Goal: Task Accomplishment & Management: Manage account settings

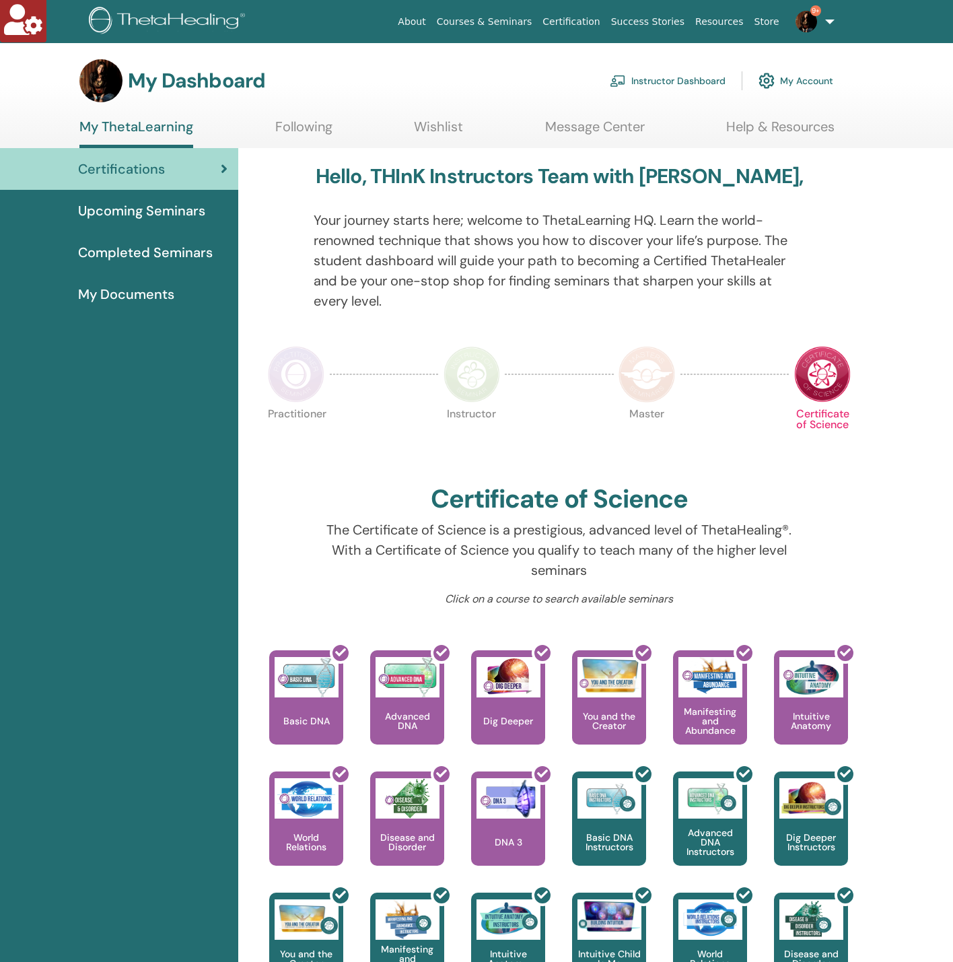
click at [682, 73] on link "Instructor Dashboard" at bounding box center [668, 81] width 116 height 30
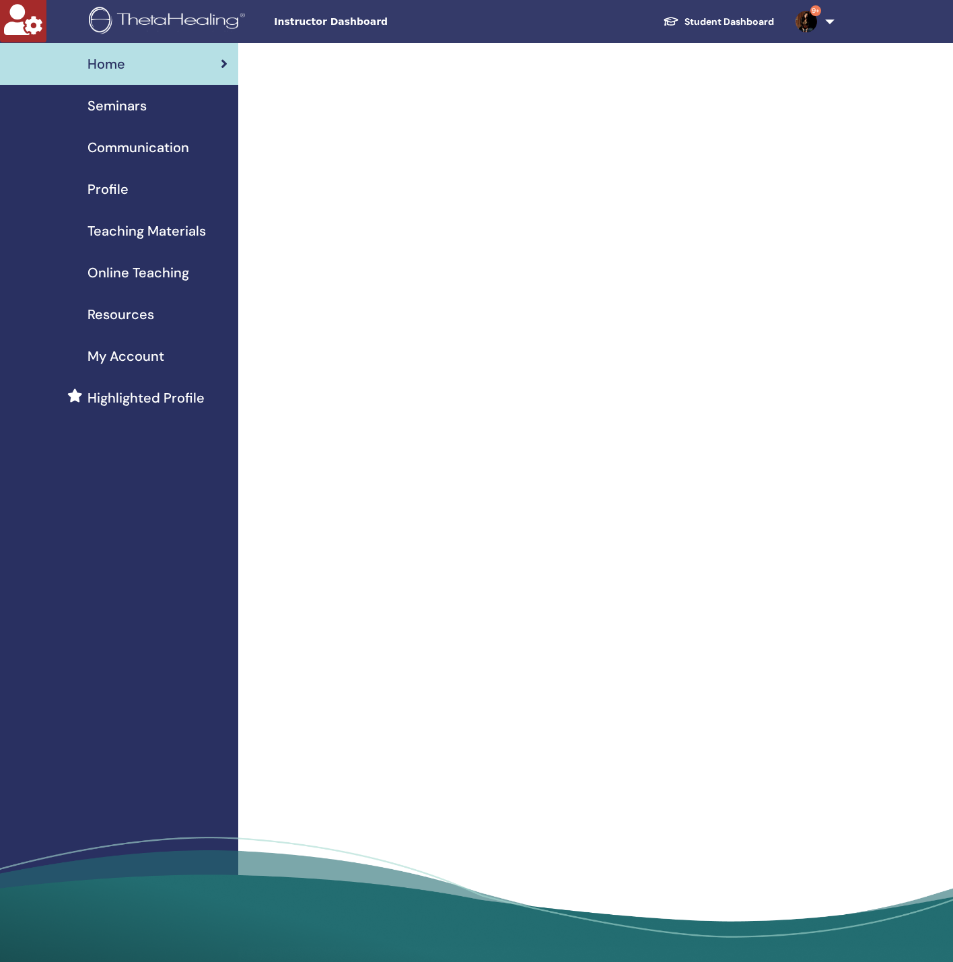
click at [156, 107] on div "Seminars" at bounding box center [119, 106] width 217 height 20
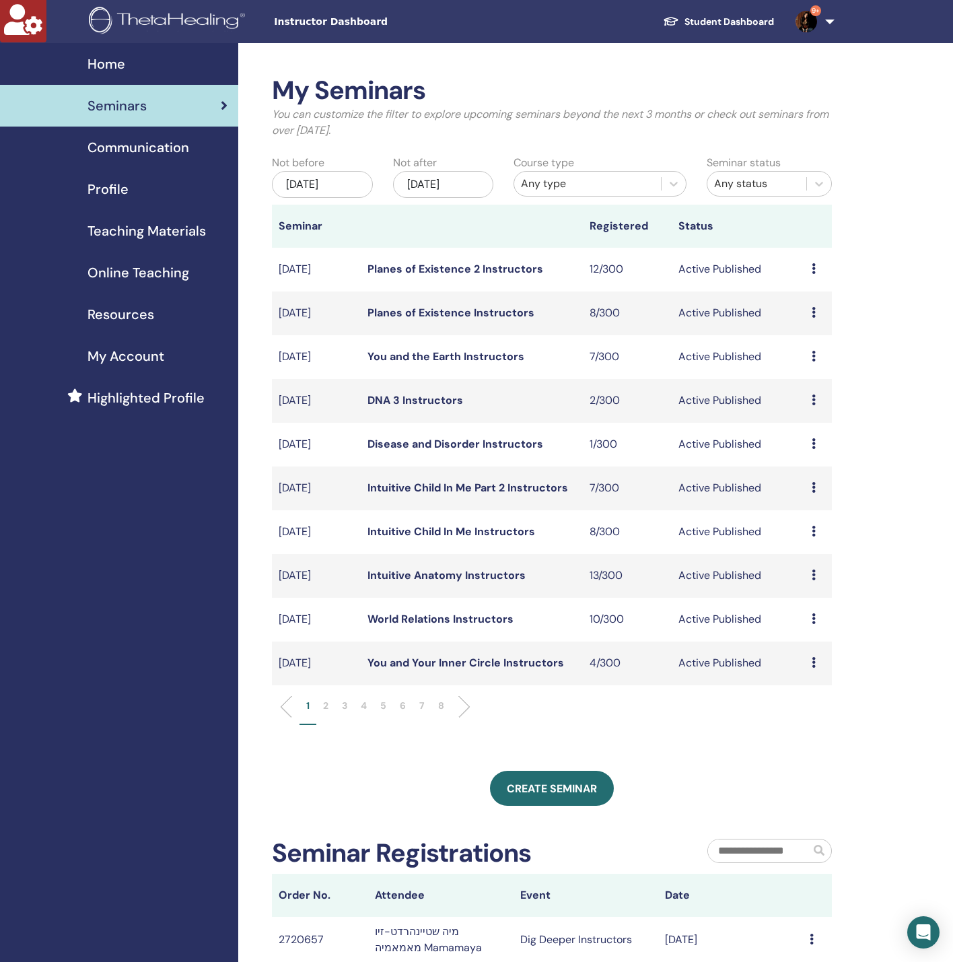
click at [477, 193] on div "Nov/19, 2025" at bounding box center [443, 184] width 101 height 27
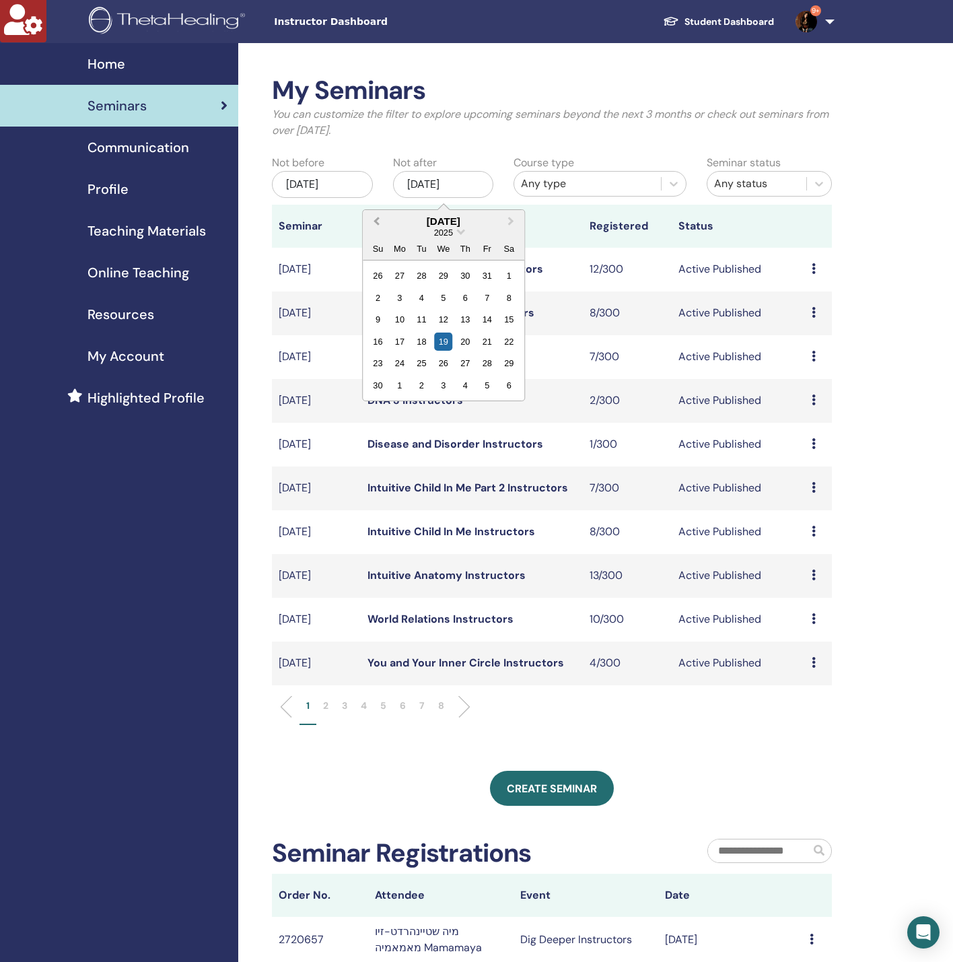
click at [376, 218] on span "Previous Month" at bounding box center [376, 221] width 0 height 14
click at [448, 338] on div "20" at bounding box center [443, 342] width 18 height 18
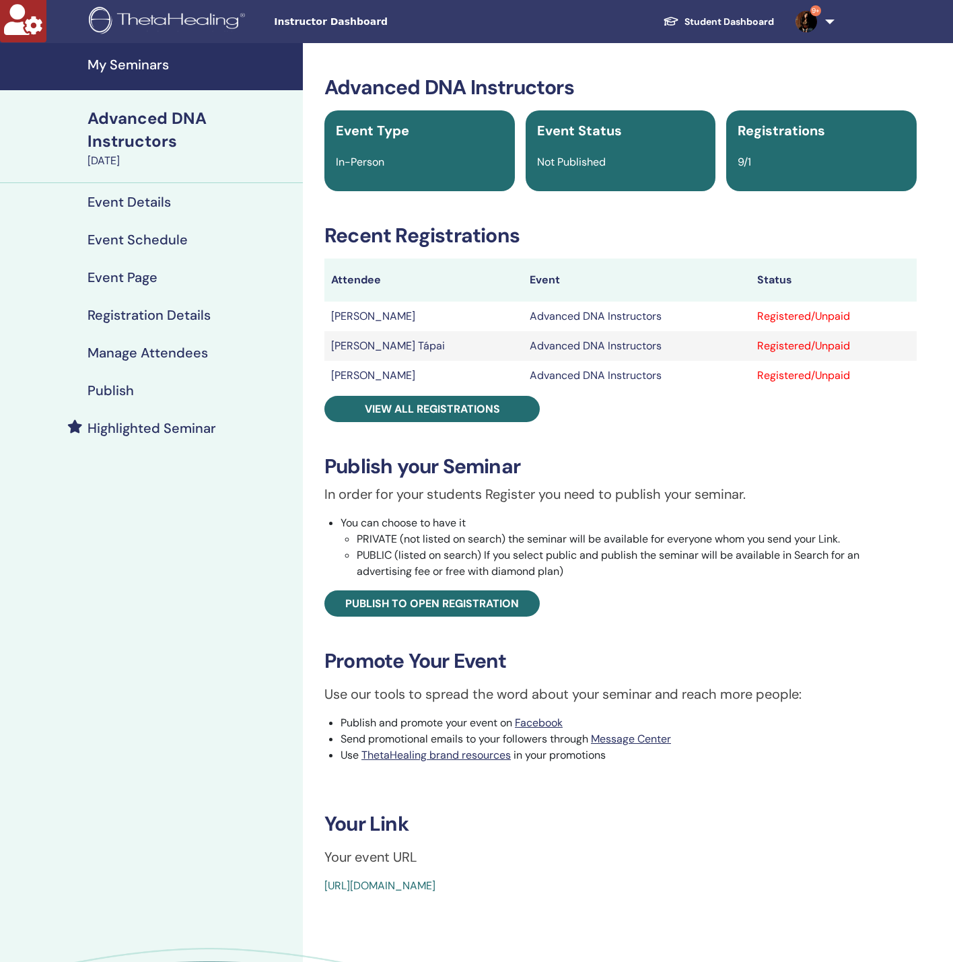
click at [202, 343] on link "Manage Attendees" at bounding box center [151, 353] width 303 height 38
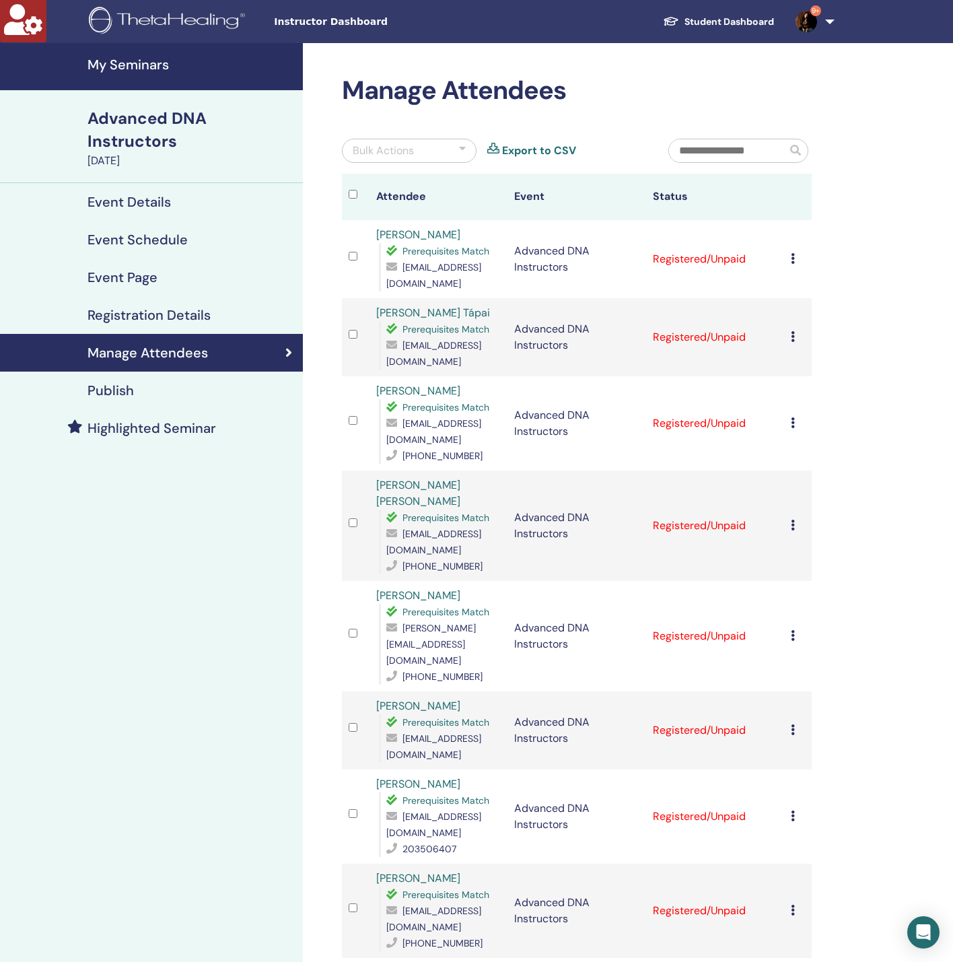
click at [435, 151] on div "Bulk Actions" at bounding box center [409, 151] width 135 height 24
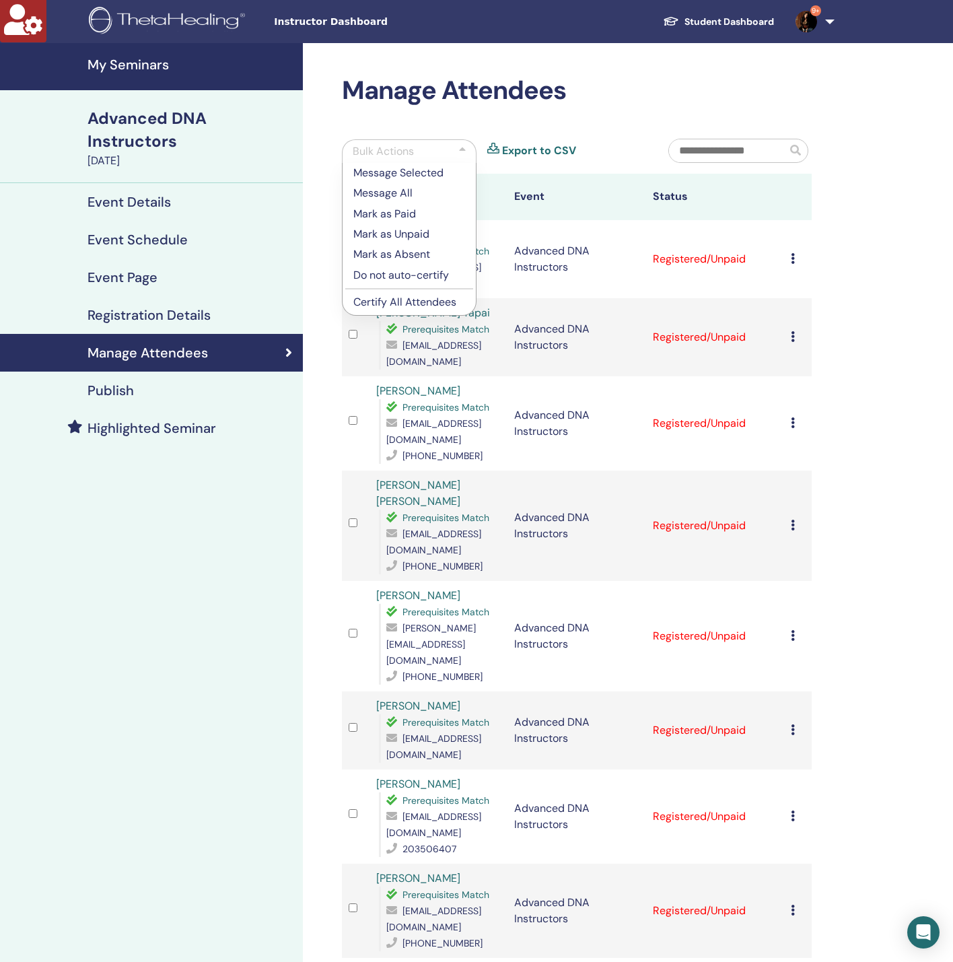
click at [553, 121] on div "Manage Attendees Bulk Actions Message Selected Message All Mark as Paid Mark as…" at bounding box center [577, 598] width 486 height 1046
click at [665, 113] on div "Manage Attendees Bulk Actions Message Selected Message All Mark as Paid Mark as…" at bounding box center [577, 598] width 486 height 1046
click at [614, 110] on div "Manage Attendees Bulk Actions Message Selected Message All Mark as Paid Mark as…" at bounding box center [577, 598] width 486 height 1046
click at [190, 596] on div "My Seminars Advanced DNA Instructors [DATE] Event Details Event Schedule Event …" at bounding box center [151, 676] width 303 height 1267
click at [792, 260] on icon at bounding box center [793, 258] width 4 height 11
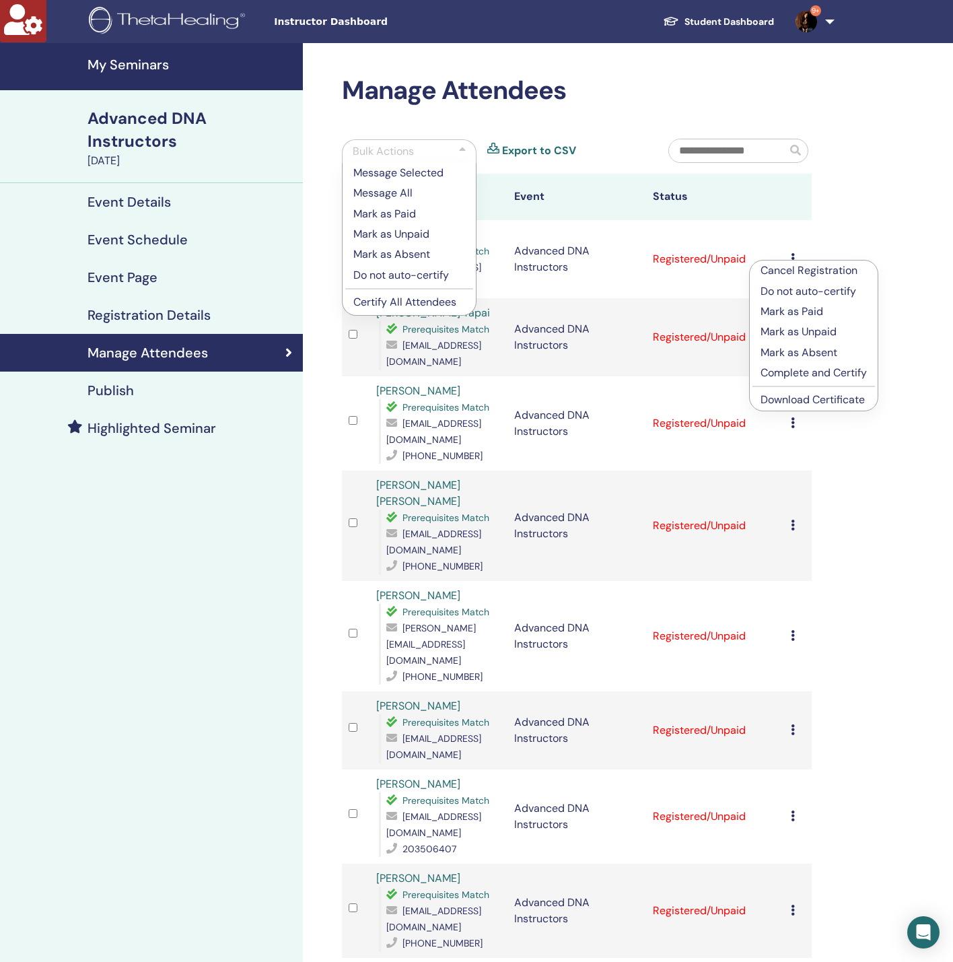
click at [831, 403] on link "Download Certificate" at bounding box center [813, 400] width 104 height 14
drag, startPoint x: 845, startPoint y: 289, endPoint x: 837, endPoint y: 304, distance: 17.5
click at [846, 289] on div "Manage Attendees Bulk Actions Message Selected Message All Mark as Paid Mark as…" at bounding box center [620, 676] width 635 height 1267
click at [792, 333] on icon at bounding box center [792, 336] width 4 height 11
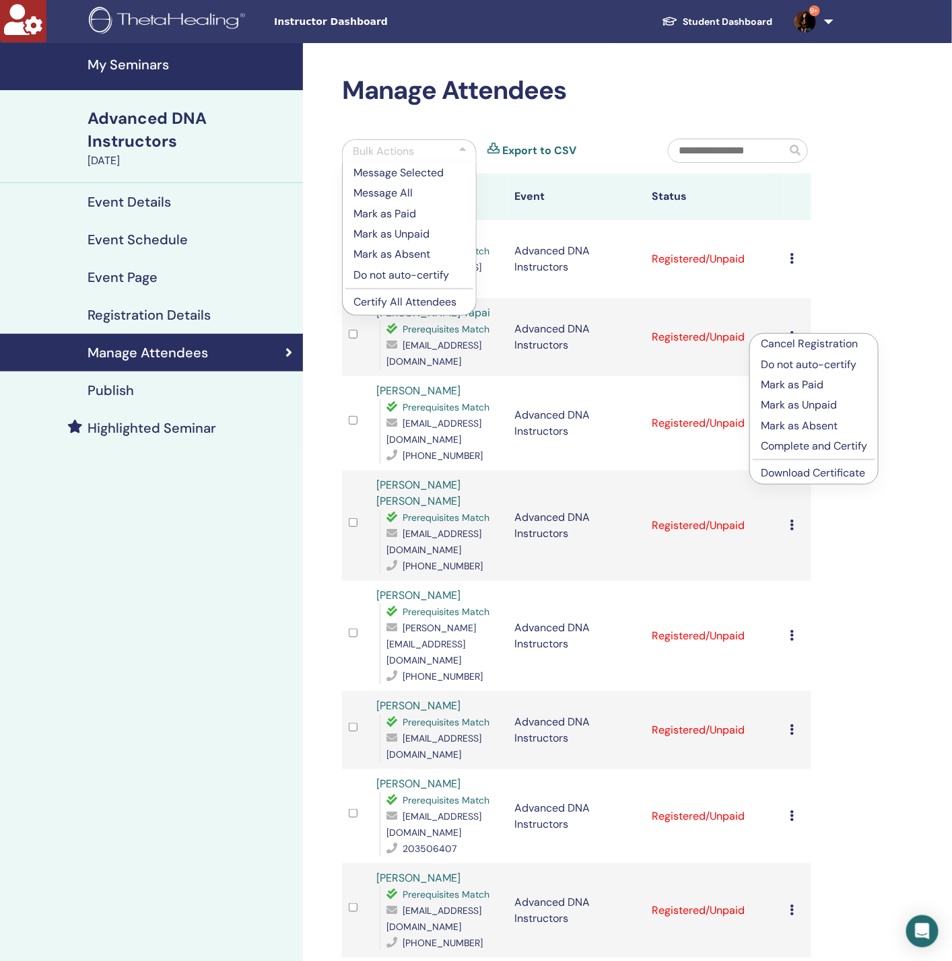
click at [800, 470] on link "Download Certificate" at bounding box center [813, 473] width 104 height 14
click at [792, 417] on icon at bounding box center [792, 422] width 4 height 11
click at [821, 550] on link "Download Certificate" at bounding box center [813, 554] width 104 height 14
click at [789, 498] on td "Cancel Registration Do not auto-certify Mark as Paid Mark as Unpaid Mark as Abs…" at bounding box center [798, 526] width 28 height 110
click at [792, 520] on icon at bounding box center [792, 525] width 4 height 11
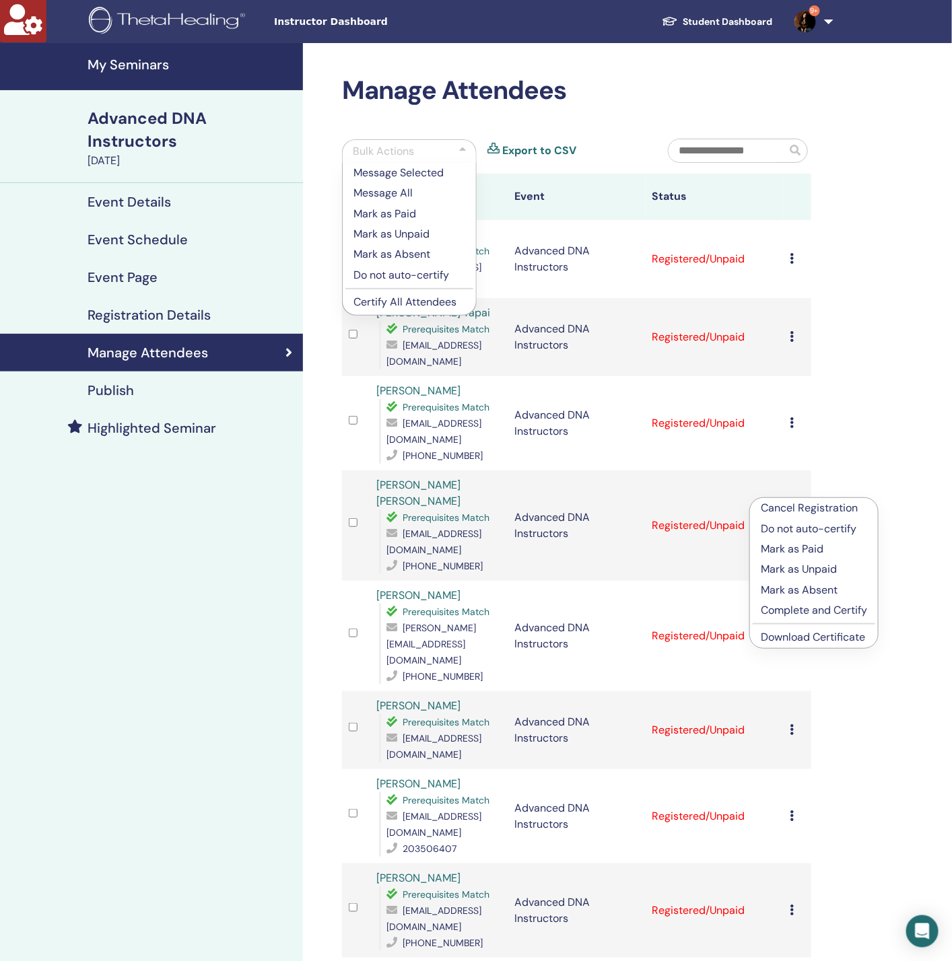
click at [805, 635] on link "Download Certificate" at bounding box center [813, 637] width 104 height 14
click at [793, 630] on icon at bounding box center [792, 635] width 4 height 11
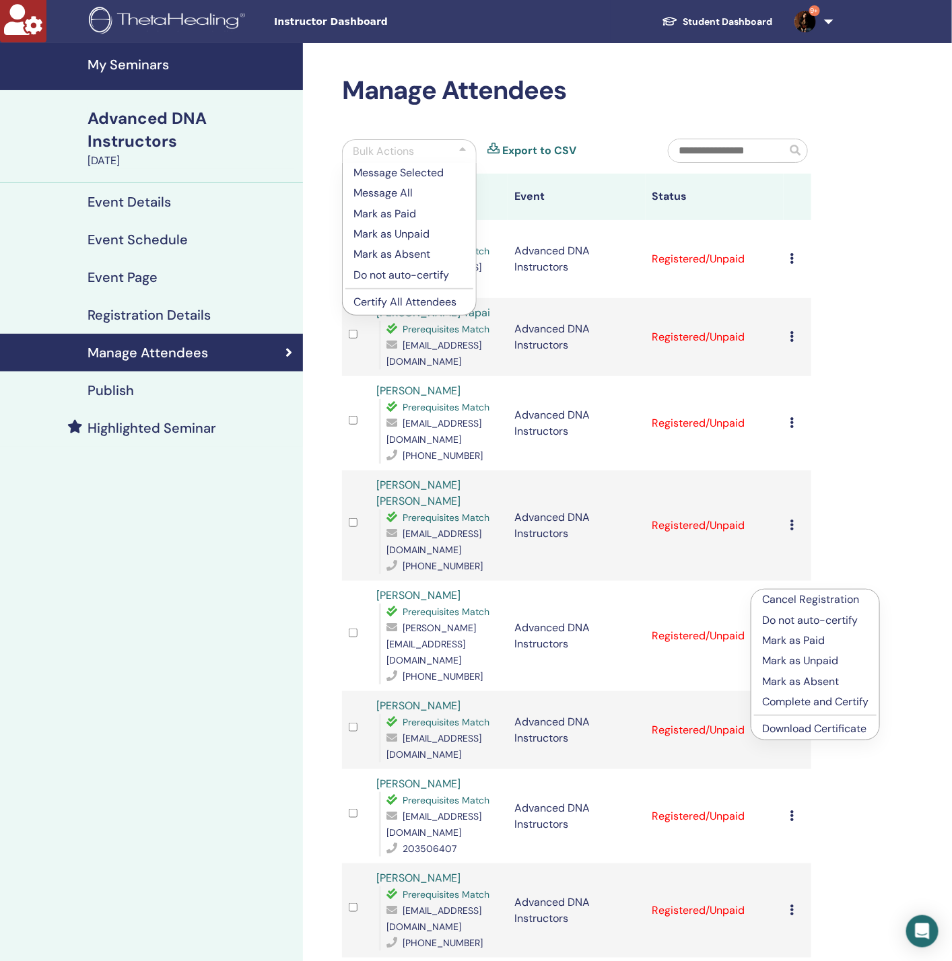
click at [809, 725] on link "Download Certificate" at bounding box center [814, 729] width 104 height 14
click at [422, 147] on div "Bulk Actions" at bounding box center [409, 151] width 135 height 24
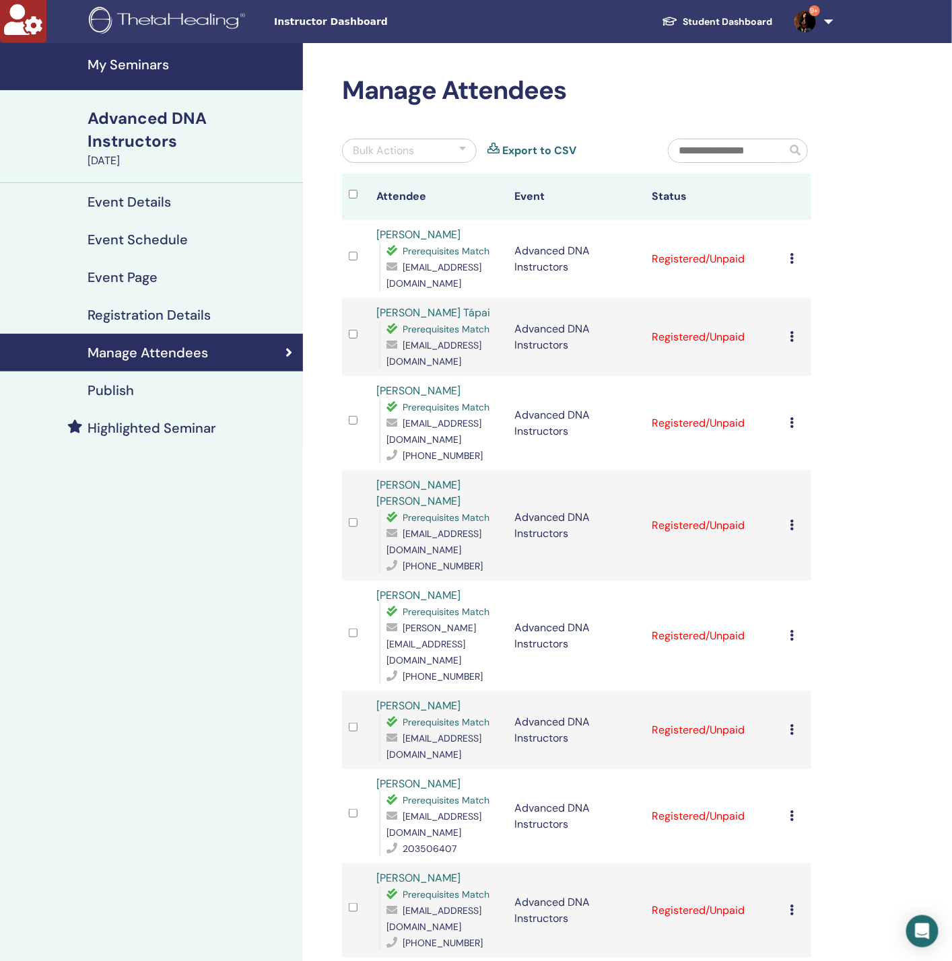
click at [790, 630] on icon at bounding box center [792, 635] width 4 height 11
click at [783, 717] on link "Download Certificate" at bounding box center [811, 721] width 104 height 14
click at [792, 724] on icon at bounding box center [792, 729] width 4 height 11
click at [790, 794] on link "Download Certificate" at bounding box center [813, 794] width 104 height 14
click at [794, 811] on icon at bounding box center [792, 816] width 4 height 11
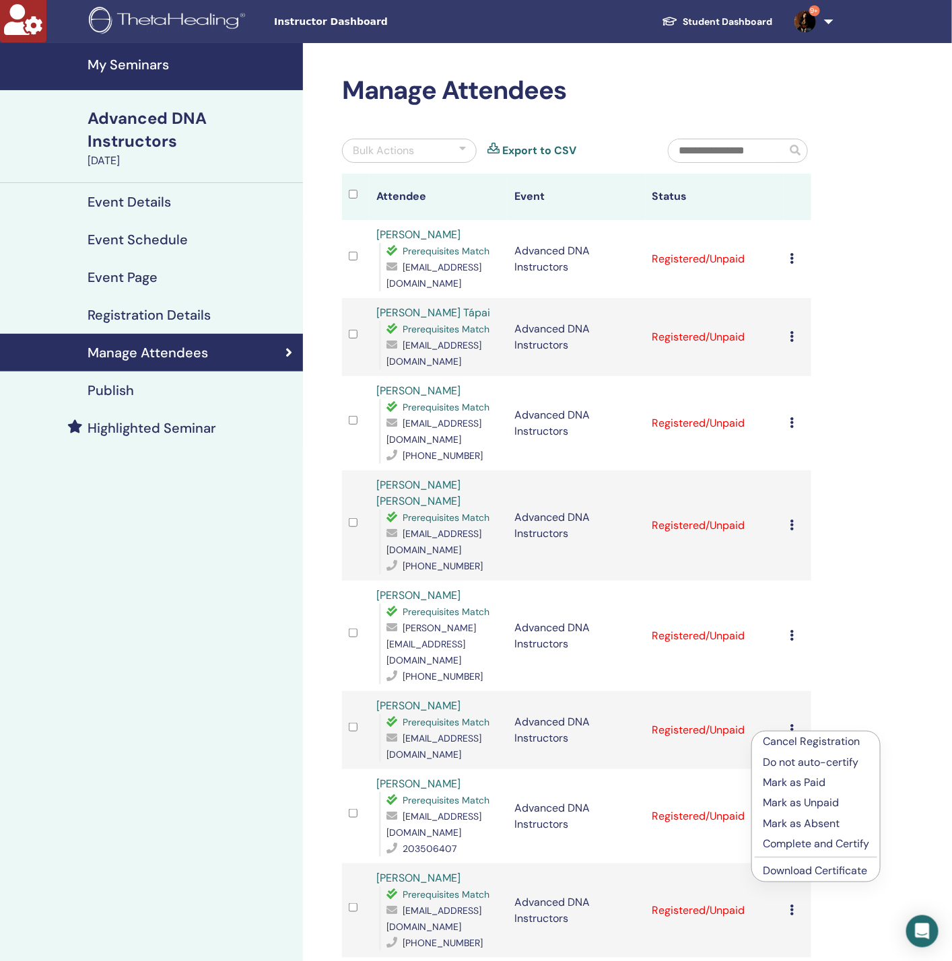
click at [813, 872] on link "Download Certificate" at bounding box center [815, 871] width 104 height 14
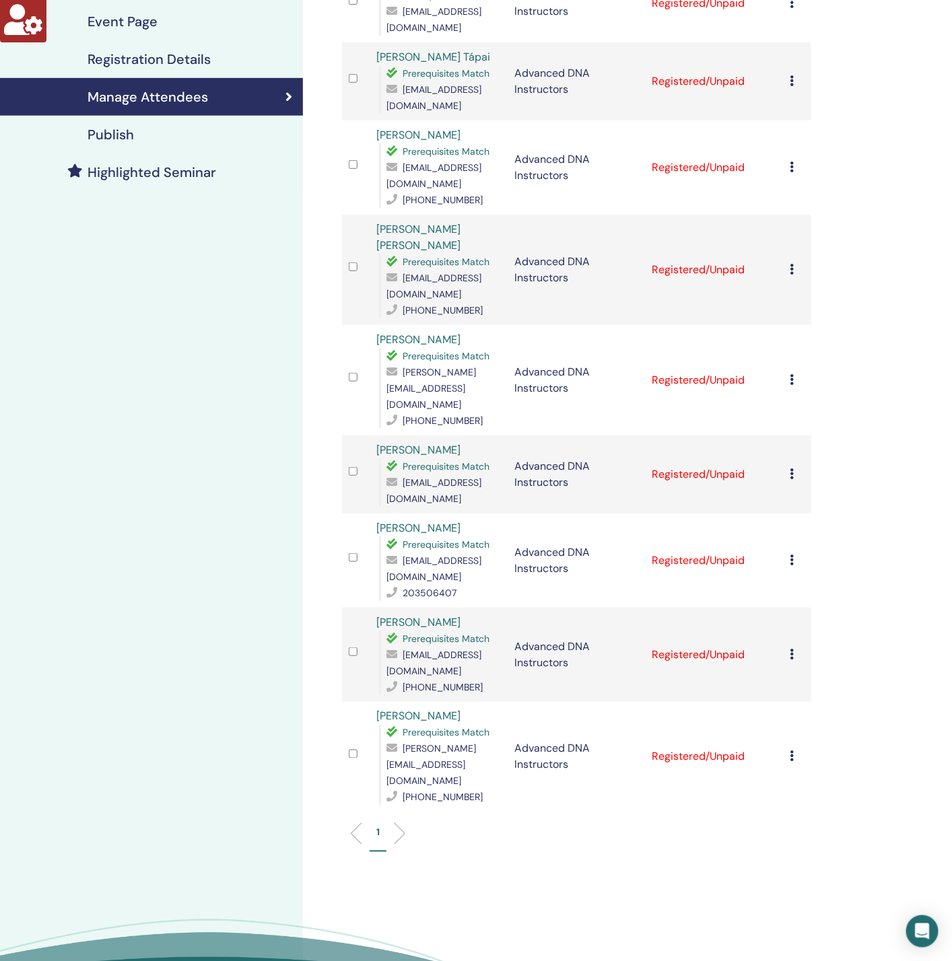
scroll to position [303, 0]
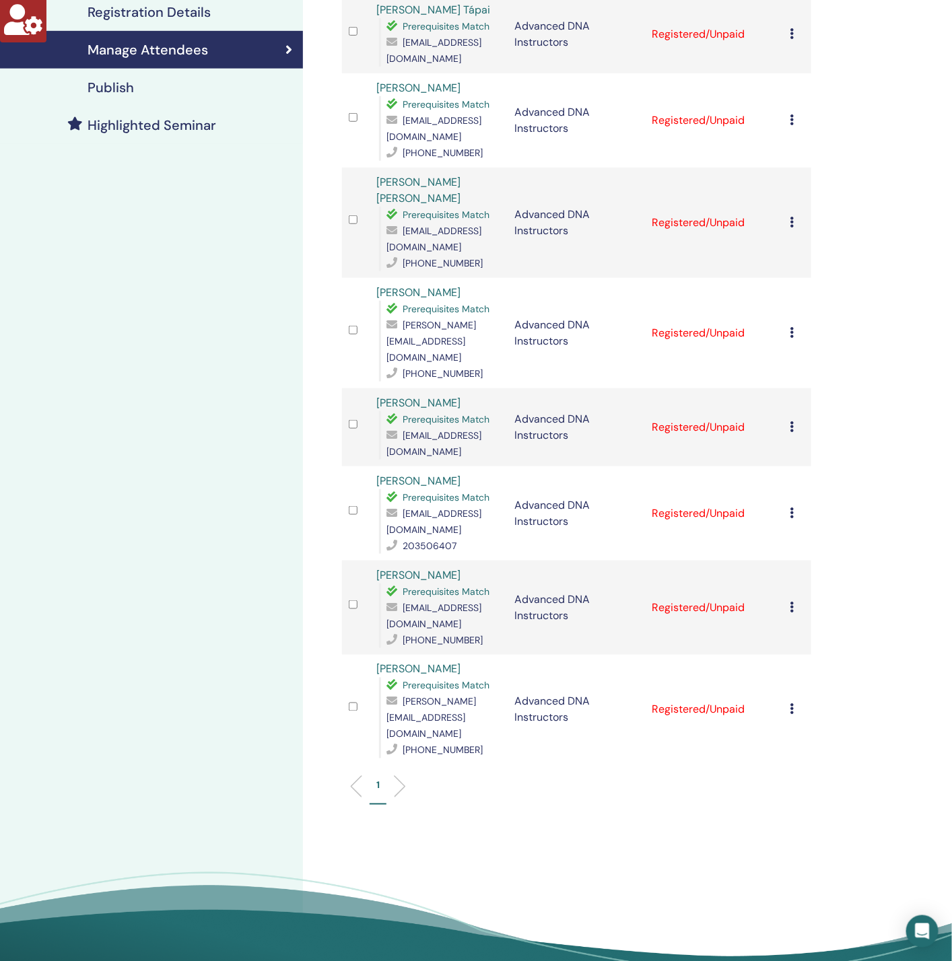
click at [792, 508] on icon at bounding box center [792, 513] width 4 height 11
click at [805, 564] on link "Download Certificate" at bounding box center [813, 567] width 104 height 14
click at [792, 602] on icon at bounding box center [792, 607] width 4 height 11
click at [798, 660] on link "Download Certificate" at bounding box center [813, 665] width 104 height 14
click at [791, 704] on icon at bounding box center [792, 709] width 4 height 11
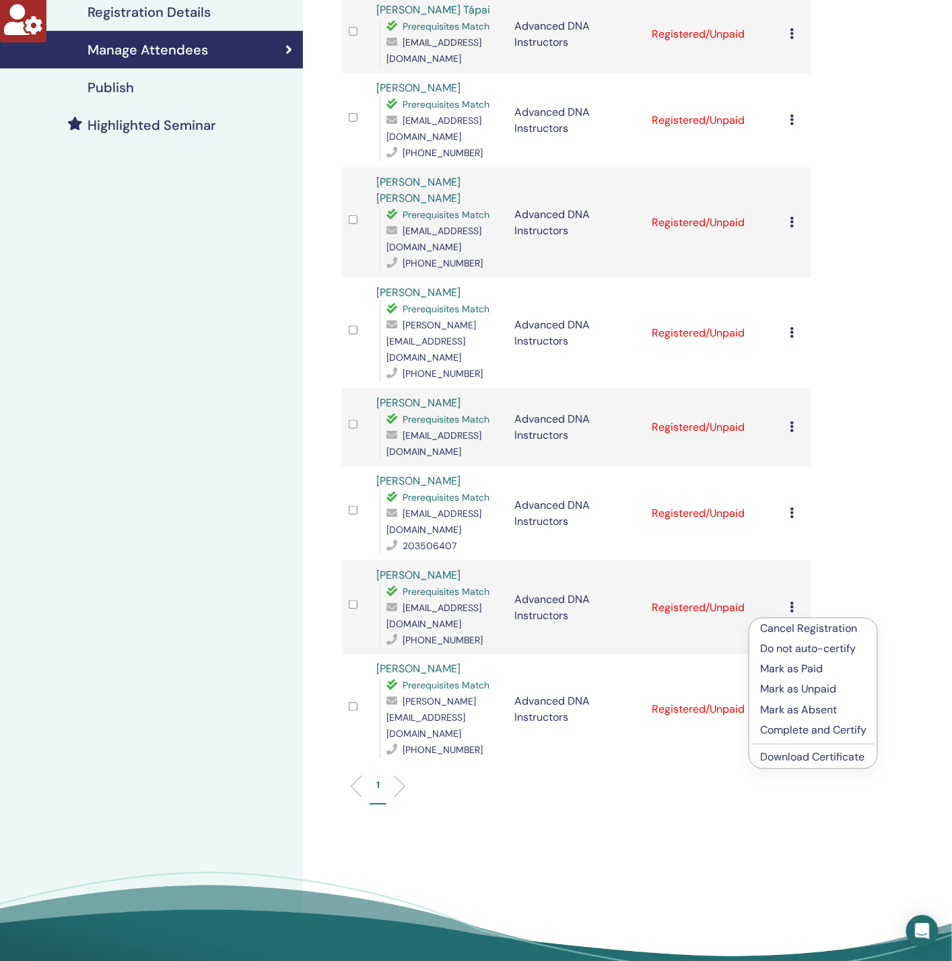
click at [802, 759] on link "Download Certificate" at bounding box center [812, 758] width 104 height 14
click at [879, 472] on div "Manage Attendees Bulk Actions Export to CSV Attendee Event Status Nagy Gabriell…" at bounding box center [620, 373] width 635 height 1267
click at [794, 602] on icon at bounding box center [792, 607] width 4 height 11
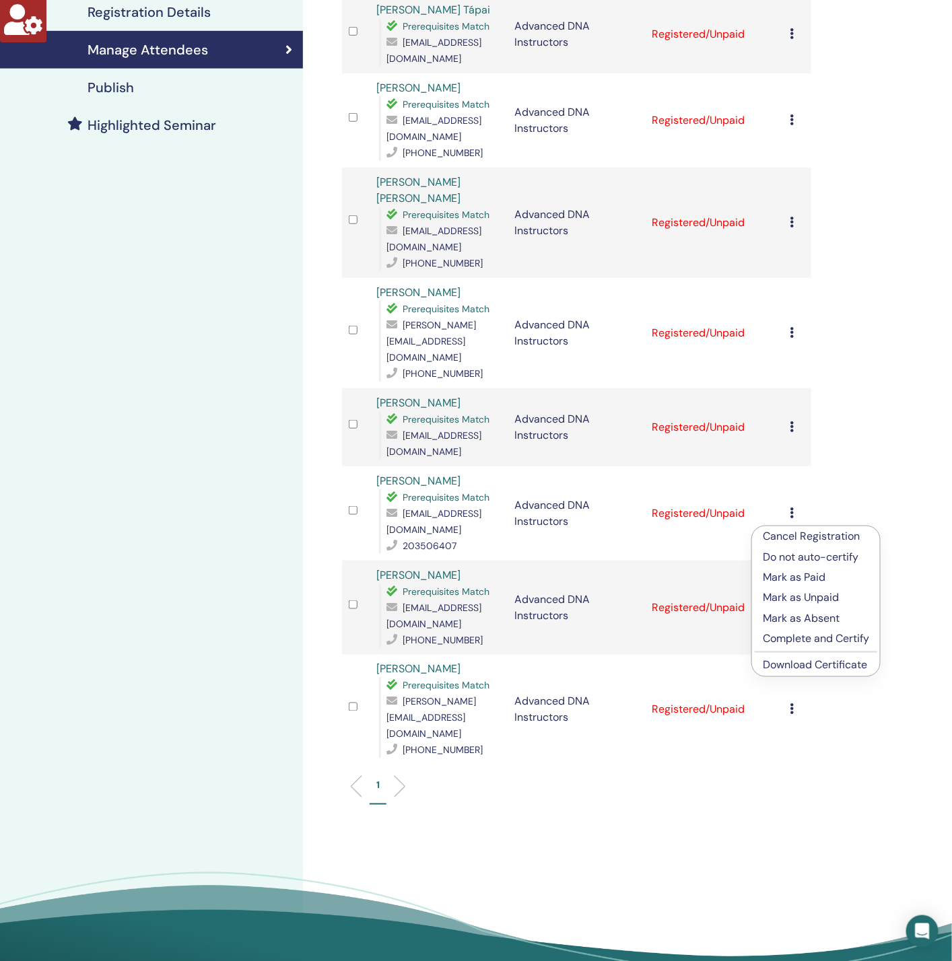
click at [784, 662] on link "Download Certificate" at bounding box center [815, 665] width 104 height 14
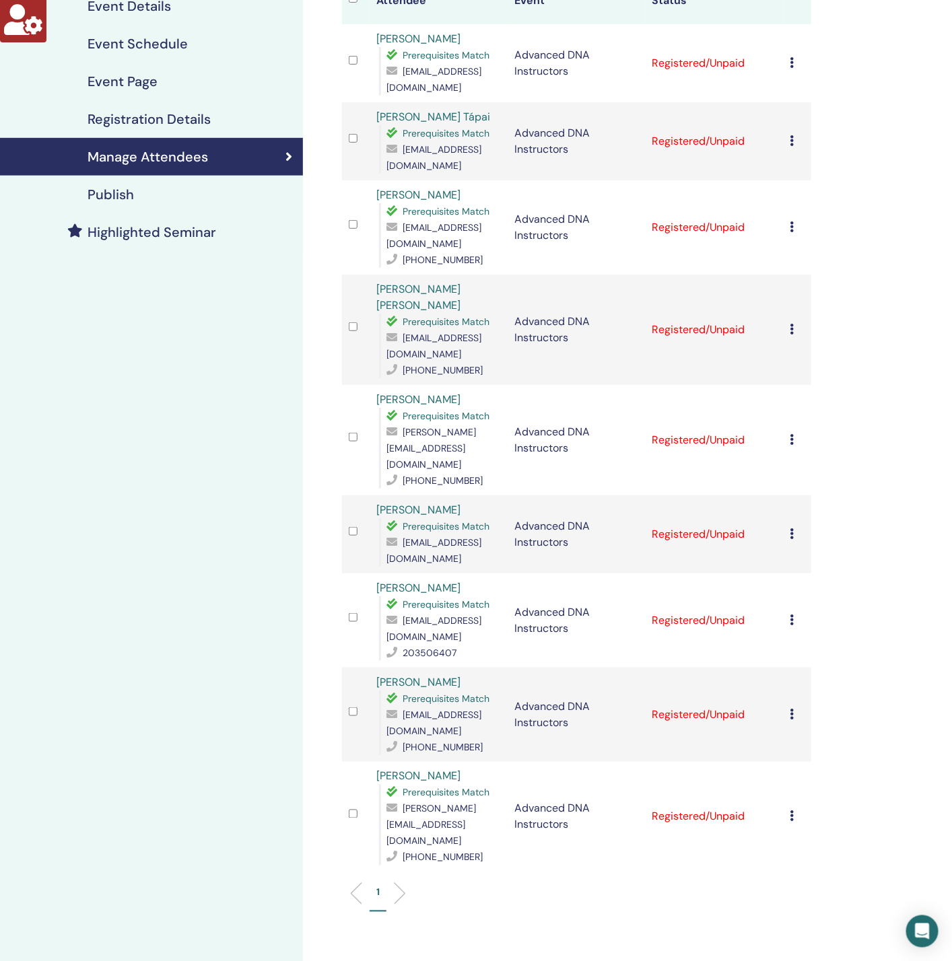
scroll to position [101, 0]
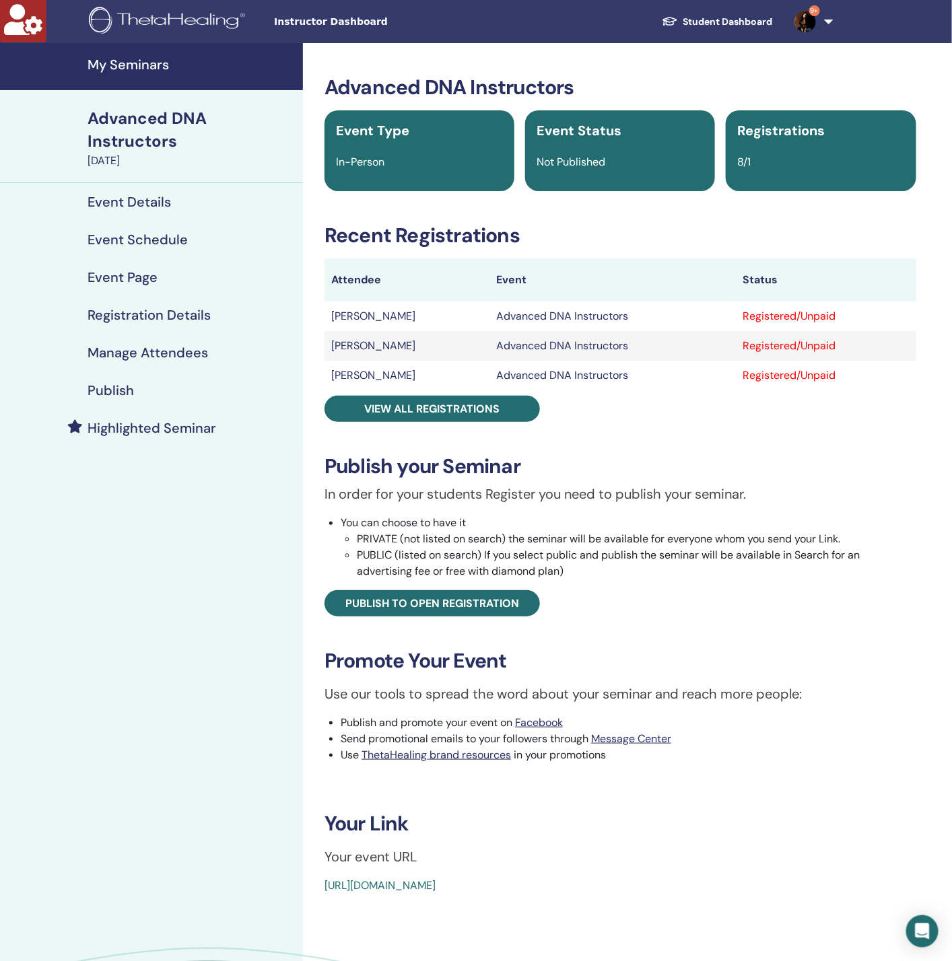
click at [159, 349] on h4 "Manage Attendees" at bounding box center [148, 353] width 121 height 16
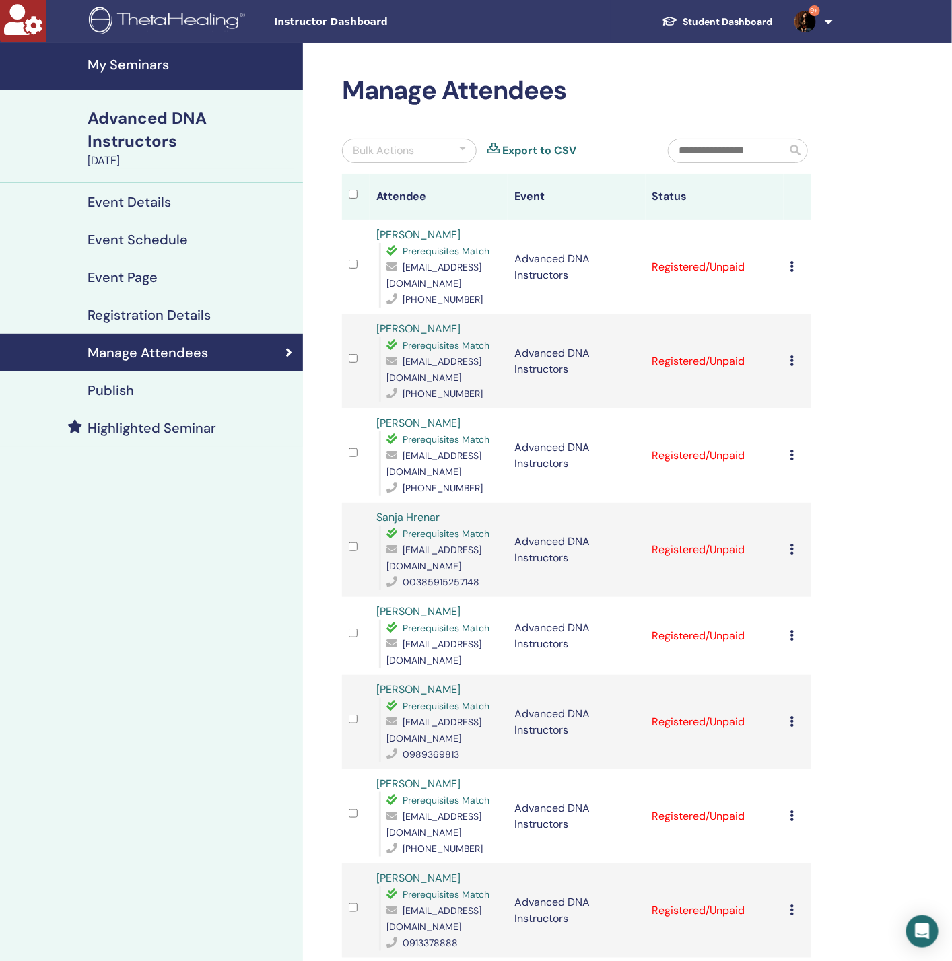
click at [792, 262] on icon at bounding box center [792, 266] width 4 height 11
click at [800, 402] on link "Download Certificate" at bounding box center [813, 402] width 104 height 14
drag, startPoint x: 232, startPoint y: 588, endPoint x: 233, endPoint y: 579, distance: 8.9
click at [232, 582] on div "My Seminars Advanced DNA Instructors [DATE] Event Details Event Schedule Event …" at bounding box center [151, 621] width 303 height 1157
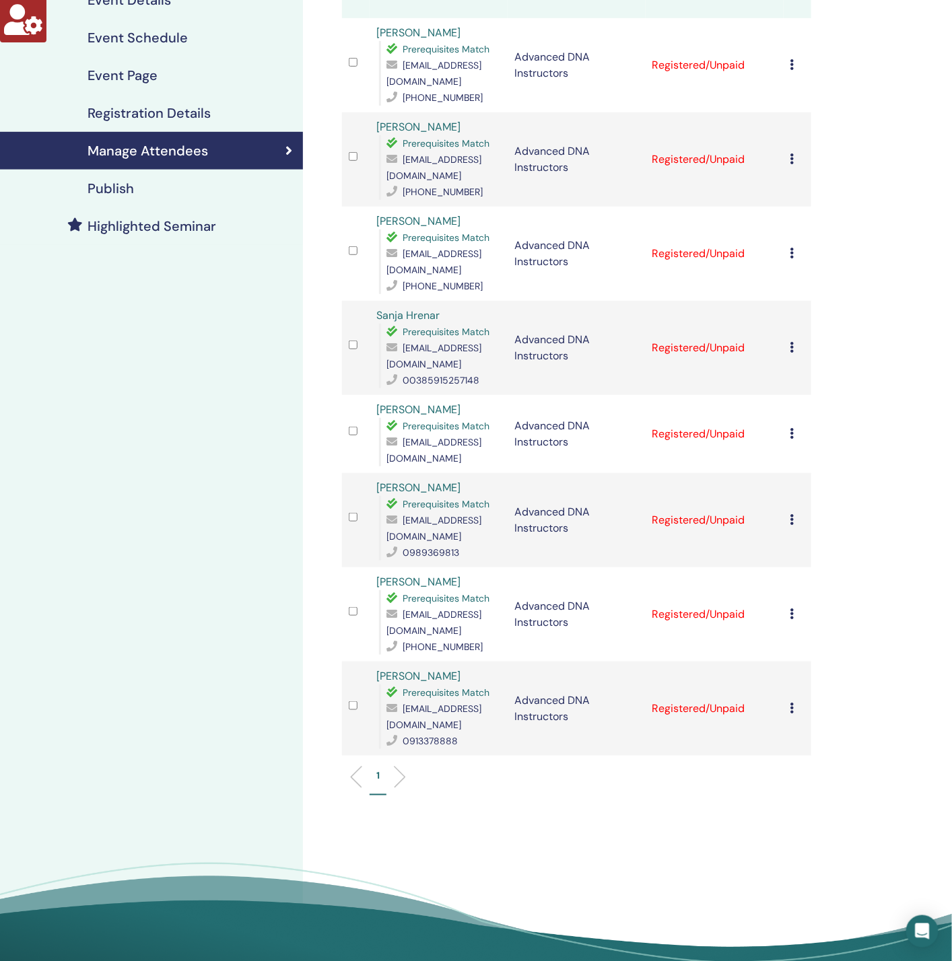
scroll to position [101, 0]
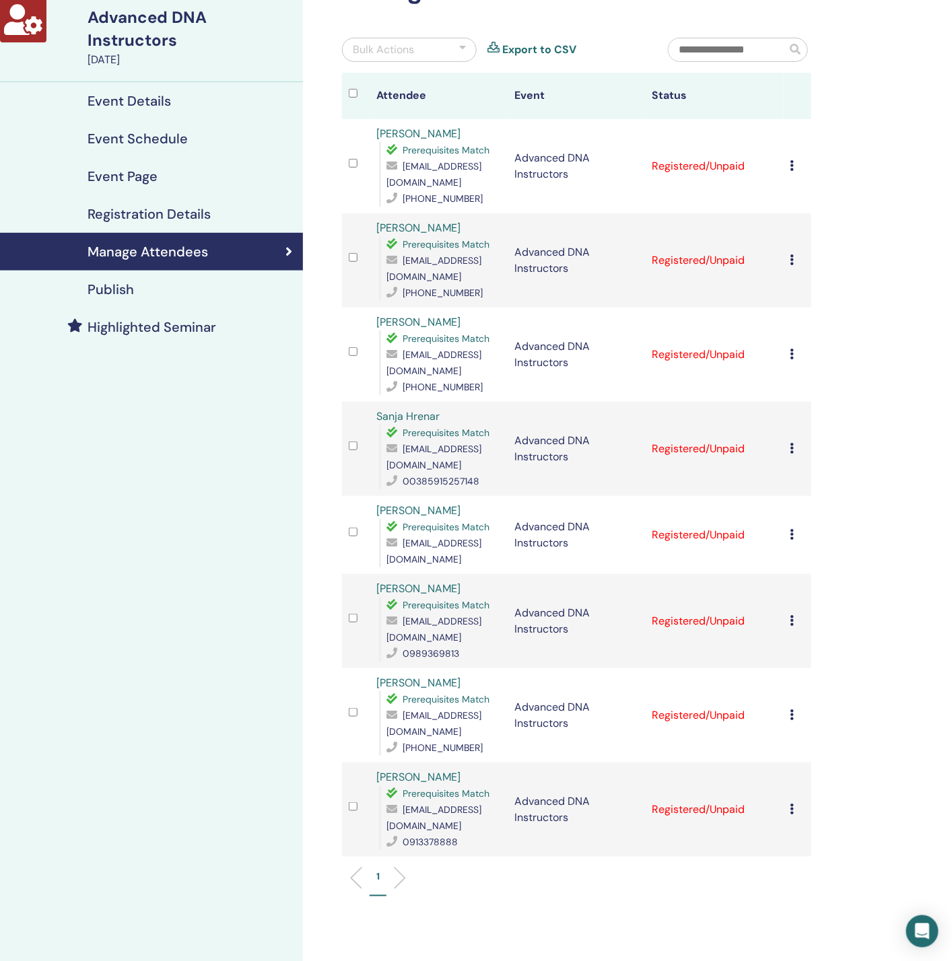
click at [792, 254] on icon at bounding box center [792, 259] width 4 height 11
click at [806, 393] on link "Download Certificate" at bounding box center [813, 394] width 104 height 14
click at [791, 356] on icon at bounding box center [792, 354] width 4 height 11
click at [794, 498] on link "Download Certificate" at bounding box center [812, 496] width 104 height 14
click at [875, 287] on div "Manage Attendees Bulk Actions Export to CSV Attendee Event Status [PERSON_NAME]…" at bounding box center [620, 520] width 635 height 1157
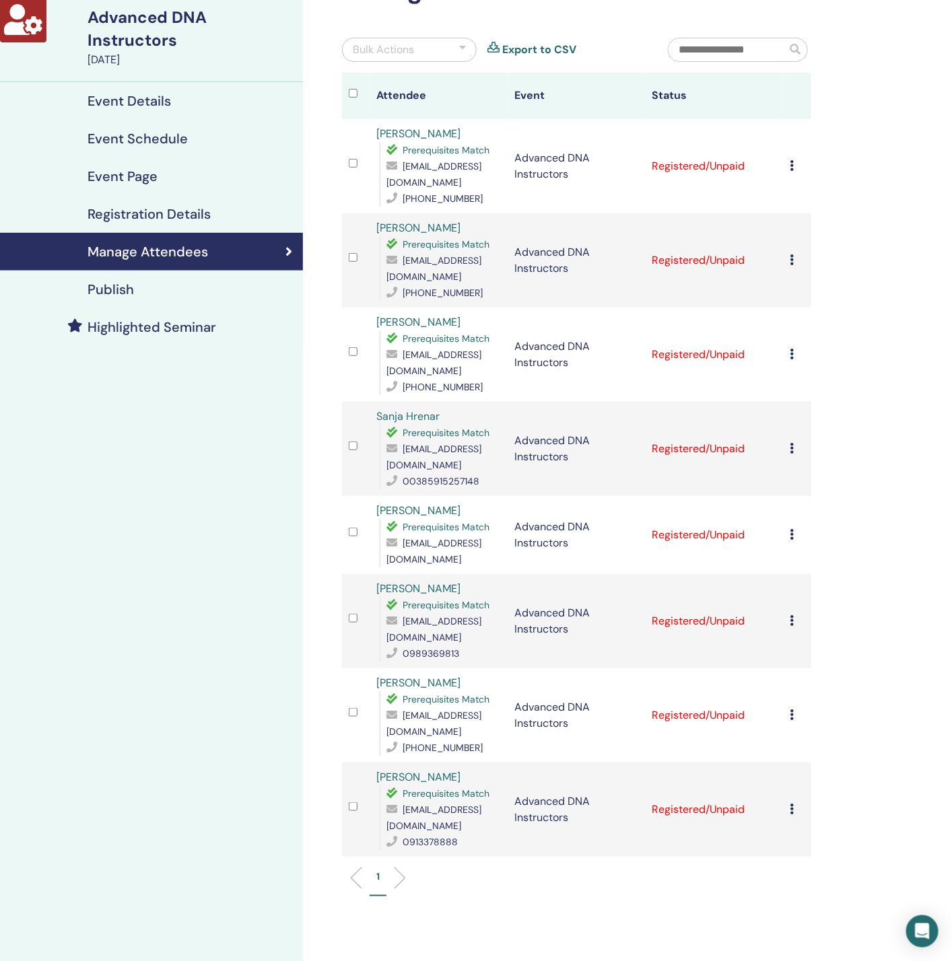
drag, startPoint x: 790, startPoint y: 438, endPoint x: 796, endPoint y: 432, distance: 8.6
click at [792, 443] on icon at bounding box center [792, 448] width 4 height 11
click at [812, 577] on link "Download Certificate" at bounding box center [813, 578] width 104 height 14
click at [792, 529] on icon at bounding box center [792, 534] width 4 height 11
click at [796, 669] on li "Download Certificate" at bounding box center [814, 661] width 128 height 20
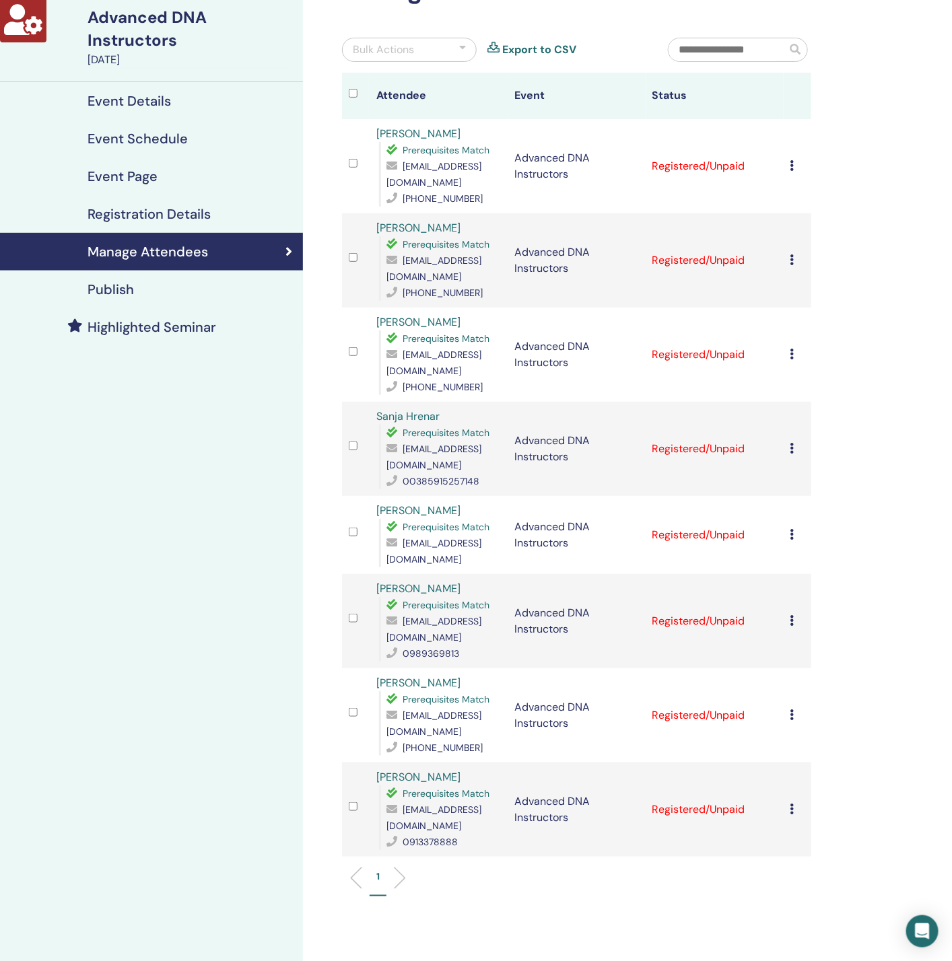
click at [791, 615] on icon at bounding box center [792, 620] width 4 height 11
click at [815, 738] on link "Download Certificate" at bounding box center [812, 742] width 104 height 14
click at [873, 504] on div "Manage Attendees Bulk Actions Export to CSV Attendee Event Status [PERSON_NAME]…" at bounding box center [620, 520] width 635 height 1157
click at [793, 710] on icon at bounding box center [792, 715] width 4 height 11
click at [802, 831] on link "Download Certificate" at bounding box center [814, 831] width 104 height 14
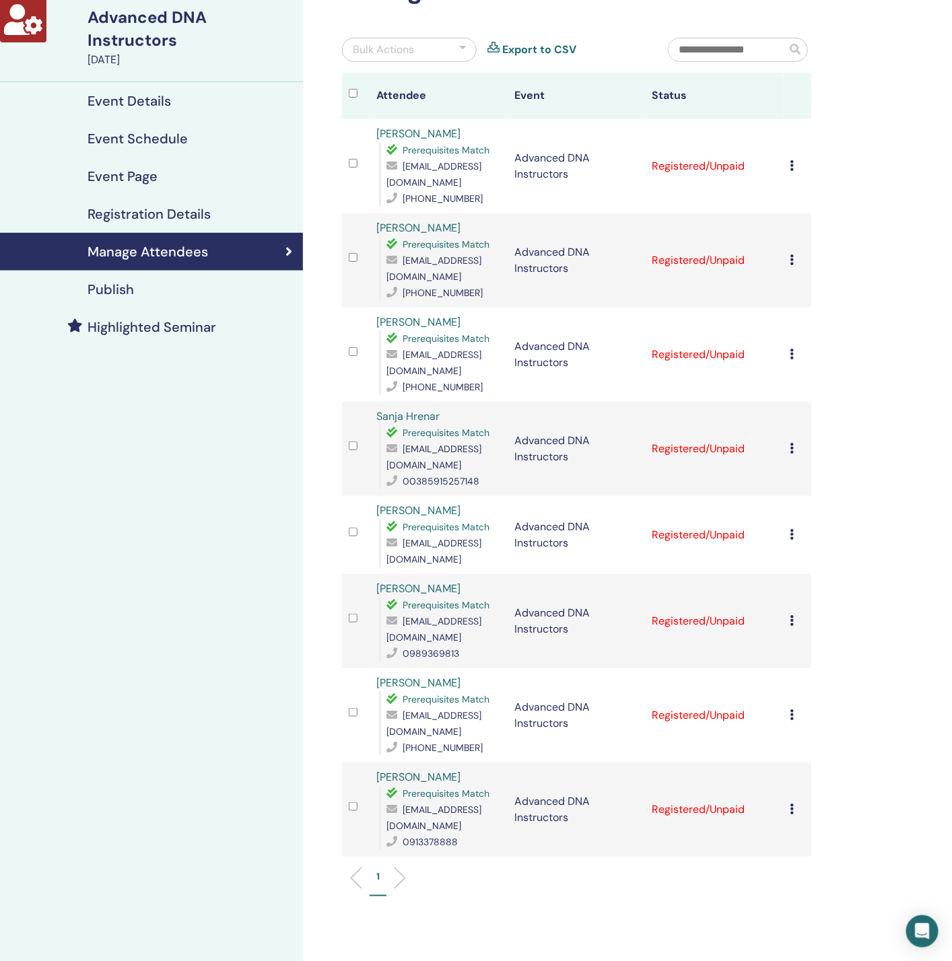
drag, startPoint x: 873, startPoint y: 735, endPoint x: 836, endPoint y: 749, distance: 40.3
click at [865, 735] on div "Manage Attendees Bulk Actions Export to CSV Attendee Event Status [PERSON_NAME]…" at bounding box center [620, 520] width 635 height 1157
click at [792, 804] on icon at bounding box center [792, 809] width 4 height 11
click at [812, 928] on link "Download Certificate" at bounding box center [813, 931] width 104 height 14
click at [793, 529] on icon at bounding box center [792, 534] width 4 height 11
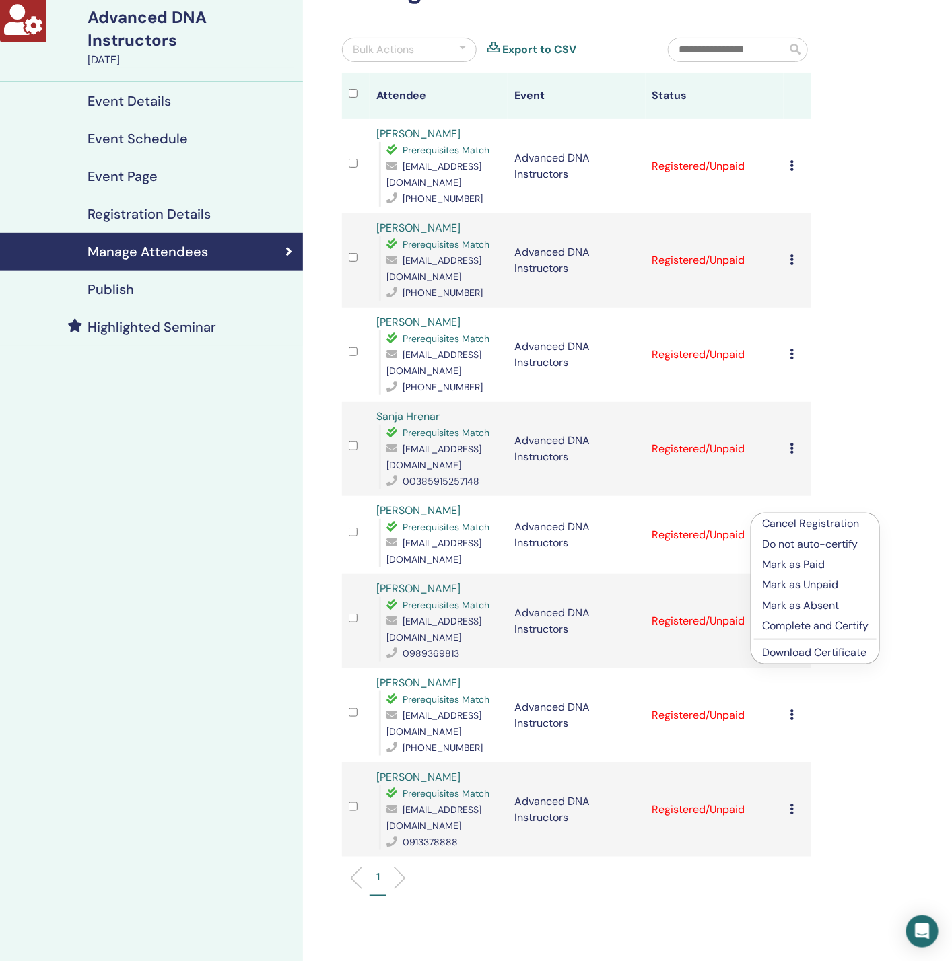
click at [804, 654] on link "Download Certificate" at bounding box center [814, 653] width 104 height 14
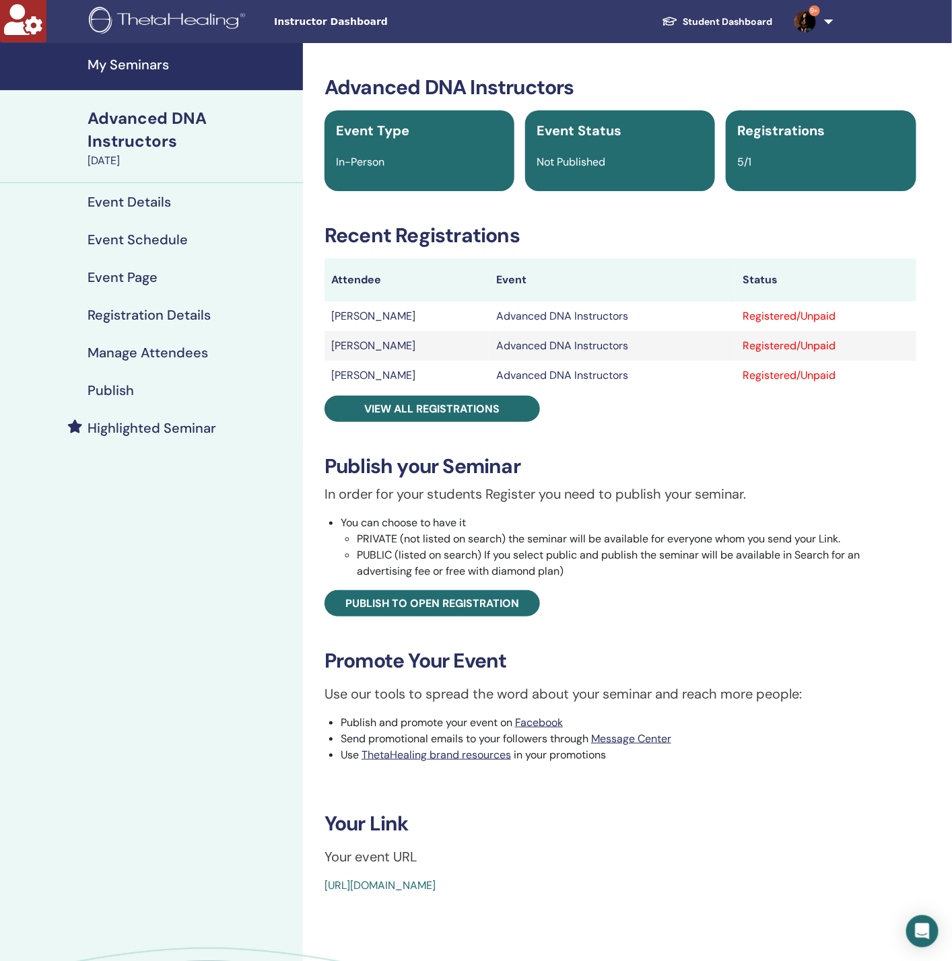
click at [176, 350] on h4 "Manage Attendees" at bounding box center [148, 353] width 121 height 16
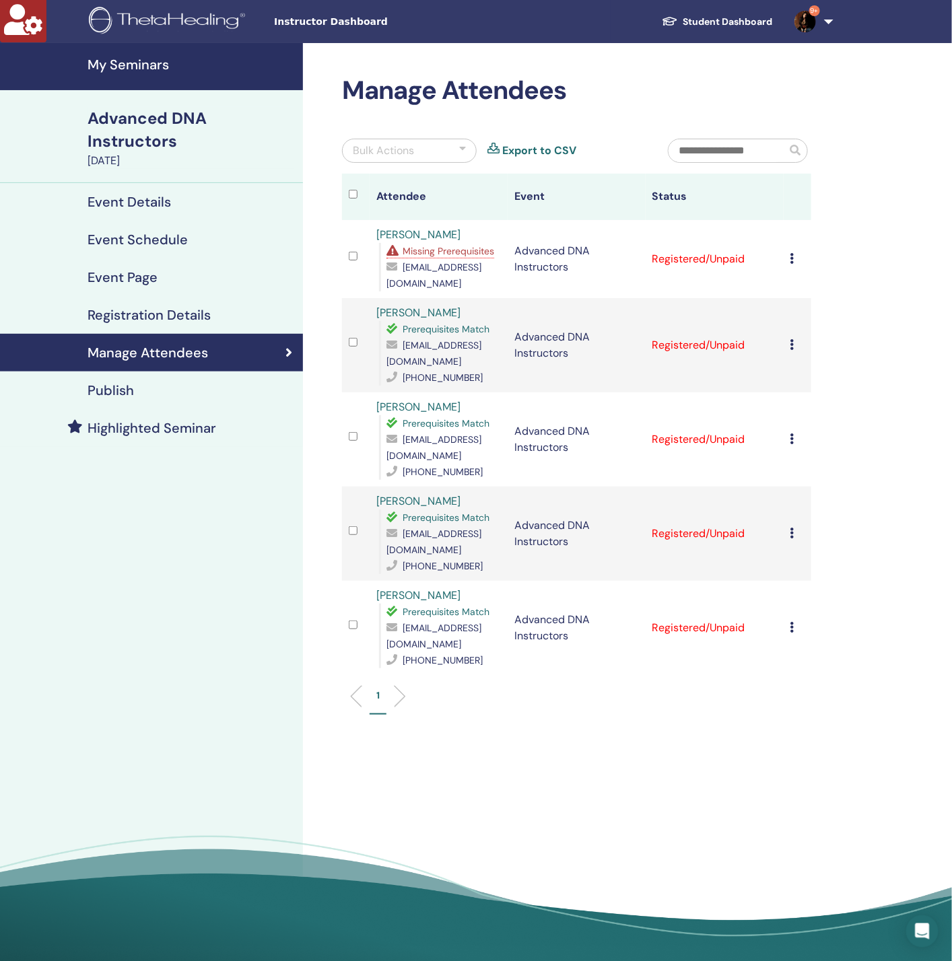
click at [434, 249] on span "Missing Prerequisites" at bounding box center [449, 251] width 92 height 12
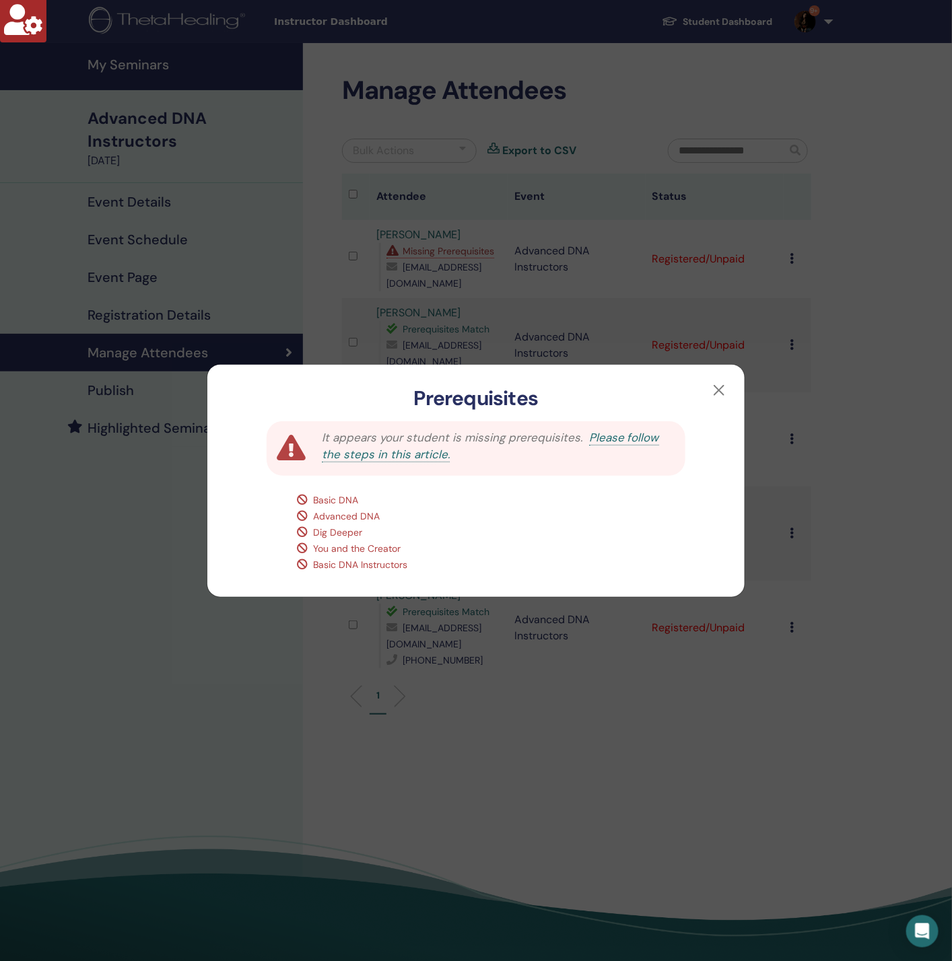
click at [188, 582] on div "Prerequisites It appears your student is missing prerequisites. Please follow t…" at bounding box center [476, 480] width 952 height 961
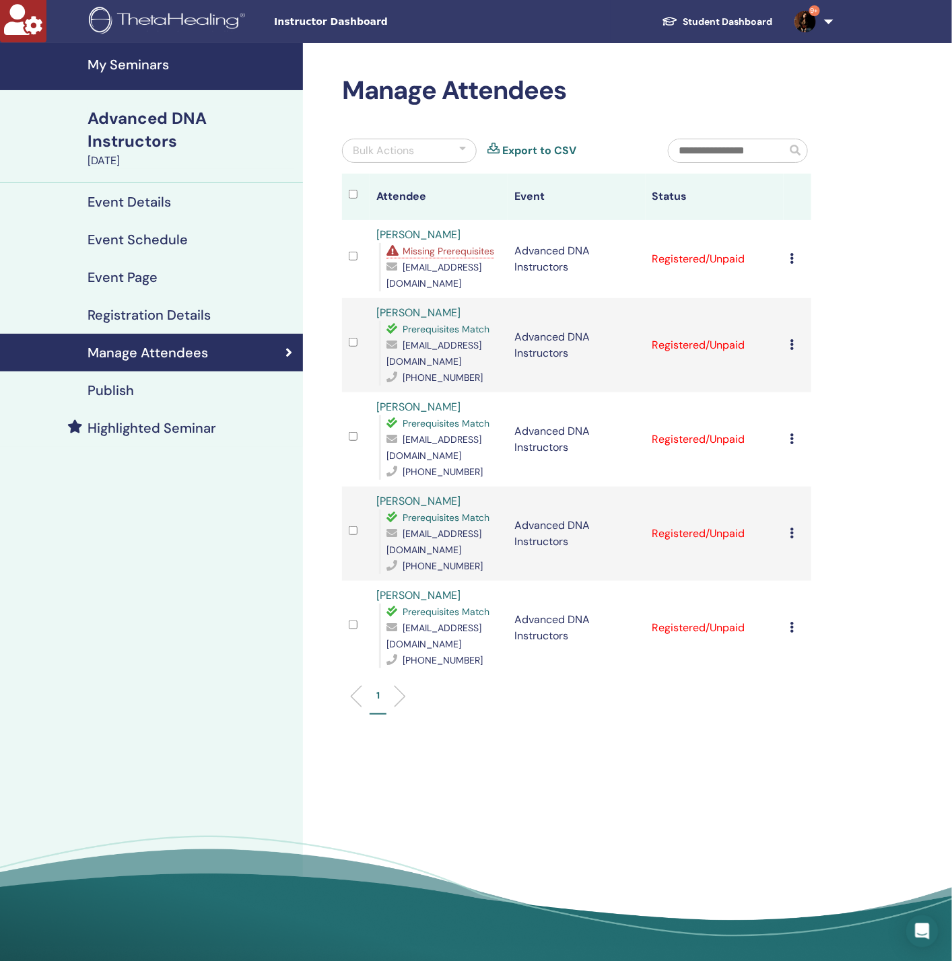
click at [198, 309] on h4 "Registration Details" at bounding box center [149, 315] width 123 height 16
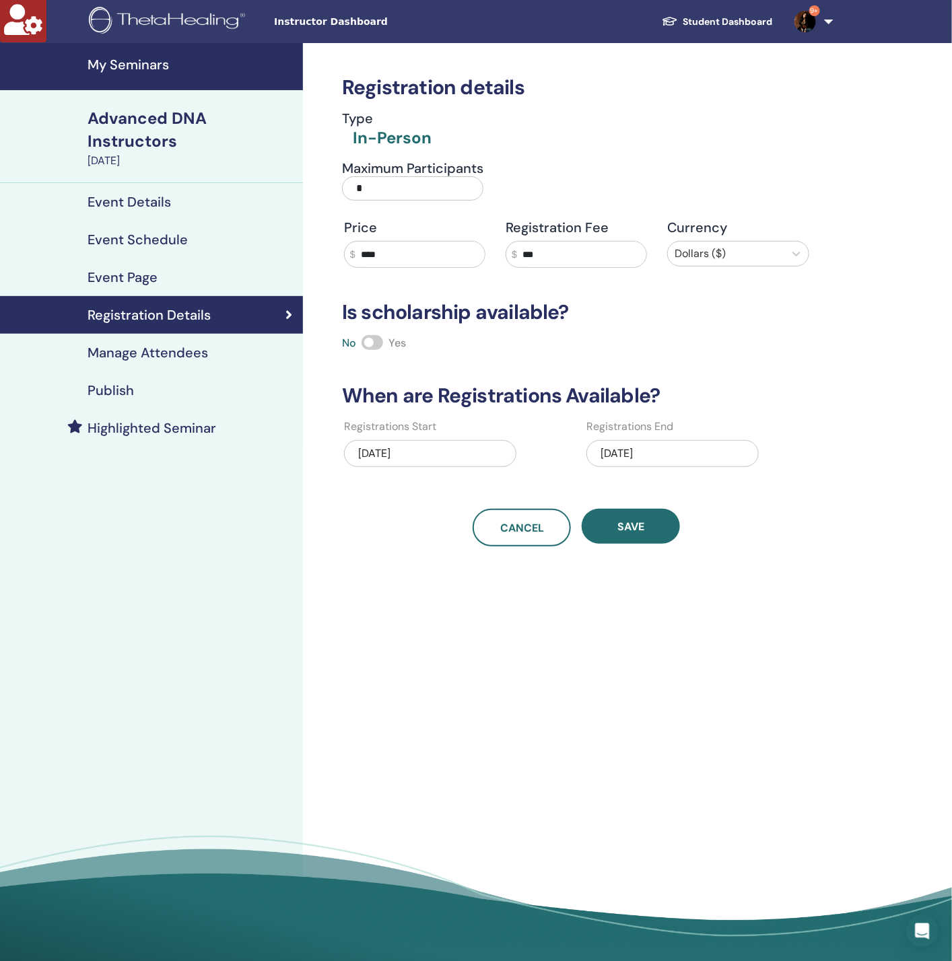
click at [183, 345] on h4 "Manage Attendees" at bounding box center [148, 353] width 121 height 16
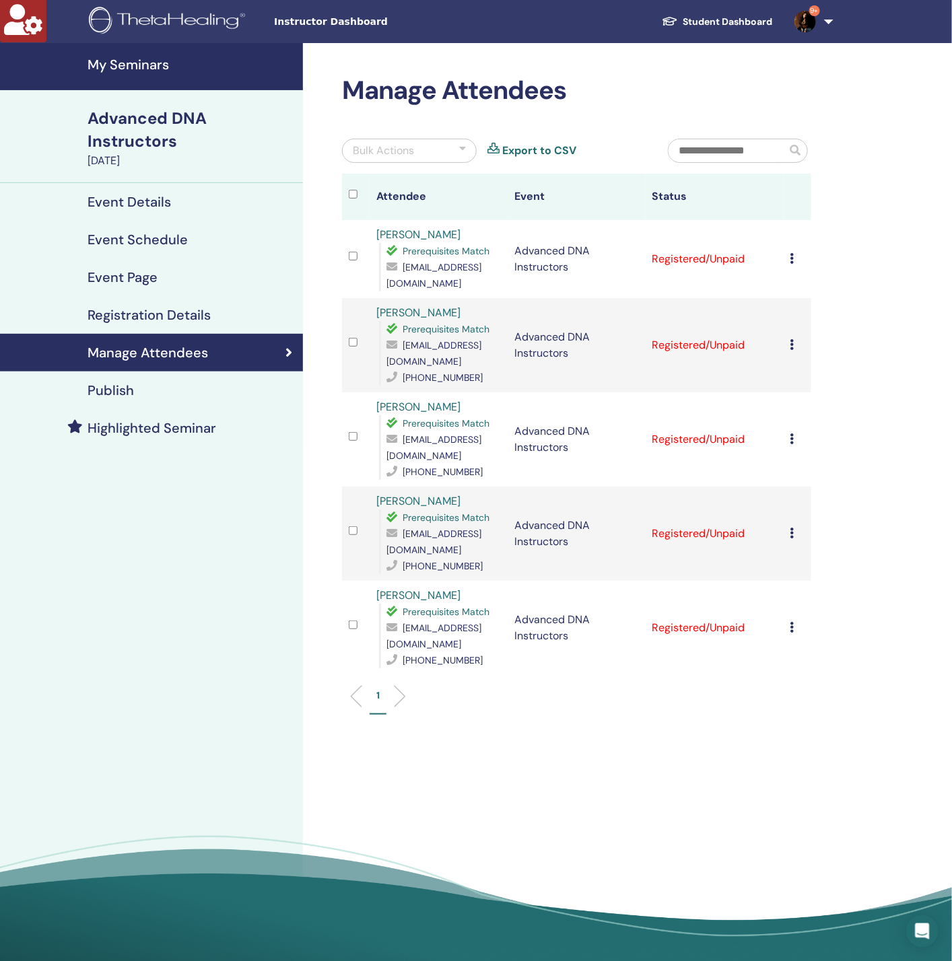
click at [790, 254] on icon at bounding box center [792, 258] width 4 height 11
click at [805, 388] on link "Download Certificate" at bounding box center [811, 393] width 104 height 14
click at [790, 343] on icon at bounding box center [792, 344] width 4 height 11
click at [935, 280] on div "Manage Attendees Bulk Actions Export to CSV Attendee Event Status Ekaterina Zav…" at bounding box center [620, 507] width 635 height 928
click at [794, 344] on icon at bounding box center [792, 344] width 4 height 11
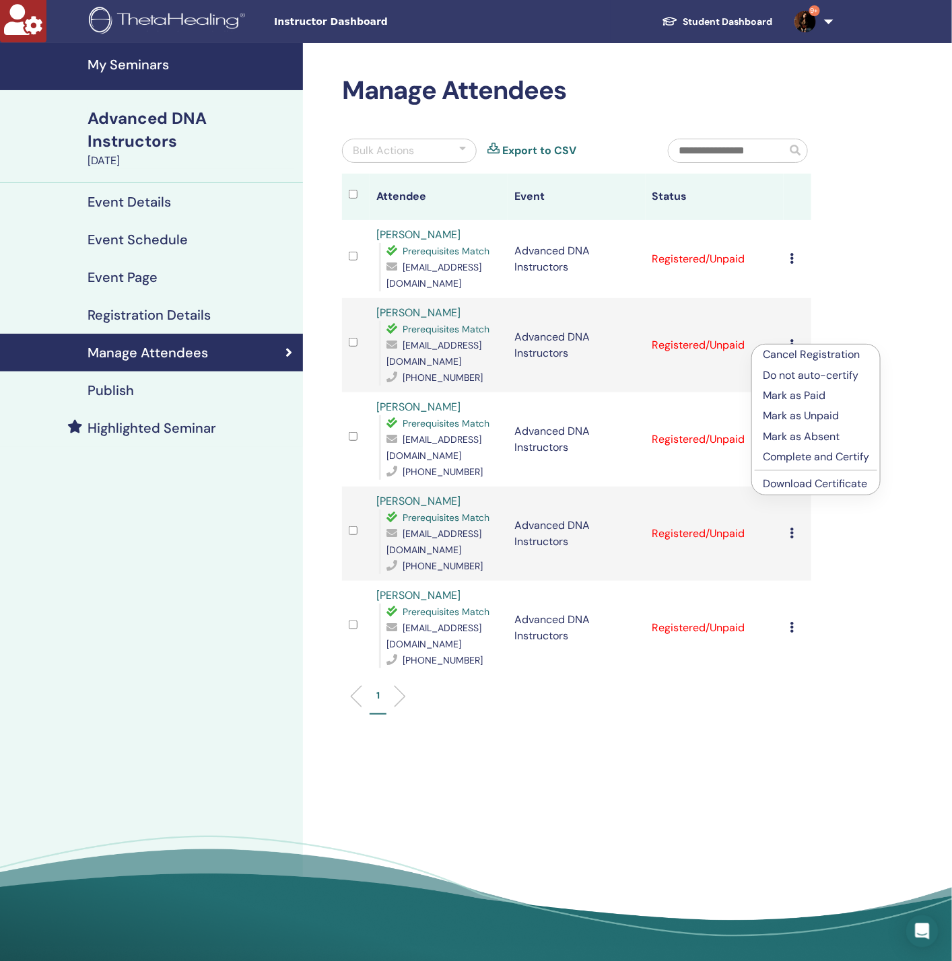
click at [795, 479] on link "Download Certificate" at bounding box center [815, 484] width 104 height 14
click at [796, 440] on div "Cancel Registration Do not auto-certify Mark as Paid Mark as Unpaid Mark as Abs…" at bounding box center [797, 440] width 14 height 16
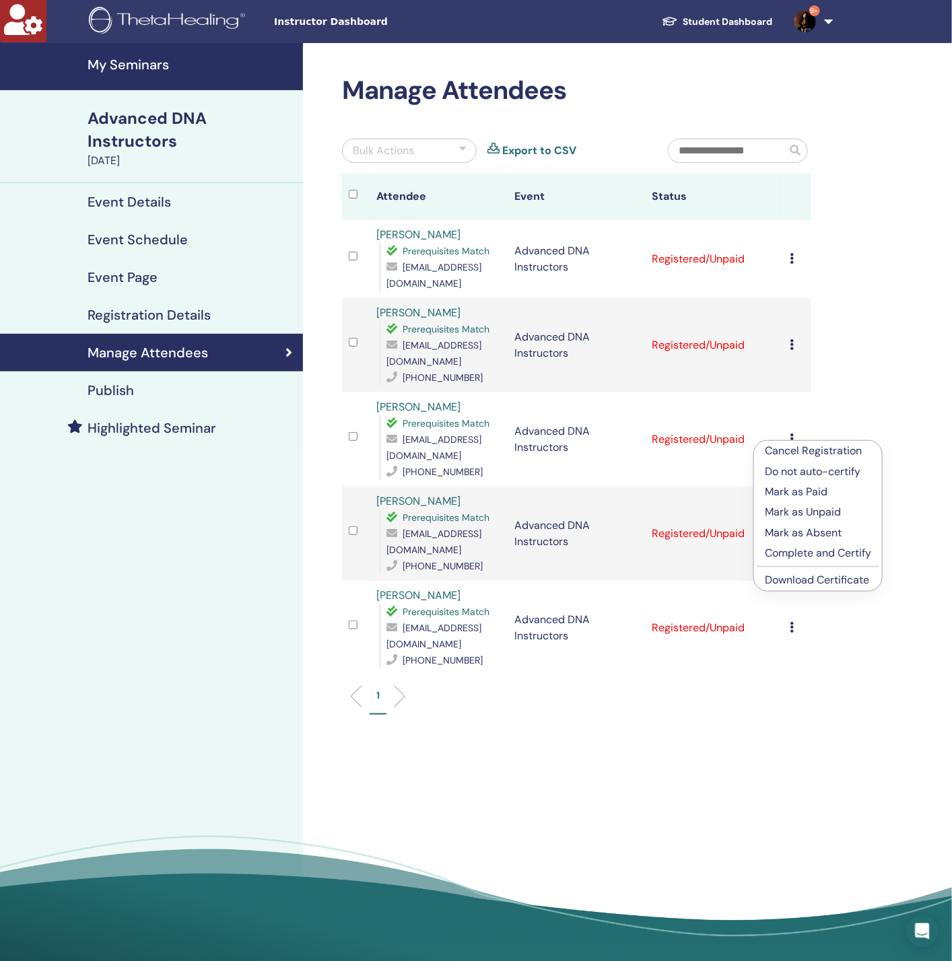
click at [802, 587] on li "Download Certificate" at bounding box center [818, 580] width 128 height 20
click at [792, 528] on icon at bounding box center [792, 533] width 4 height 11
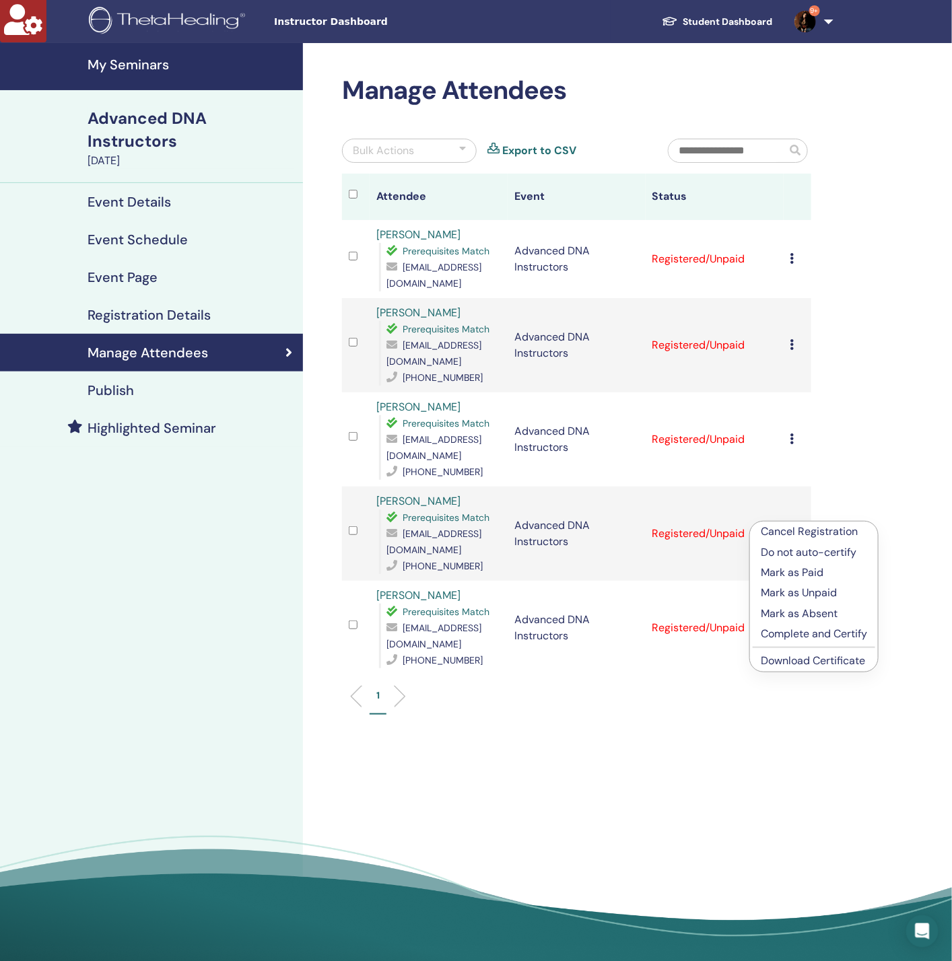
click at [802, 658] on link "Download Certificate" at bounding box center [813, 661] width 104 height 14
click at [793, 622] on icon at bounding box center [792, 627] width 4 height 11
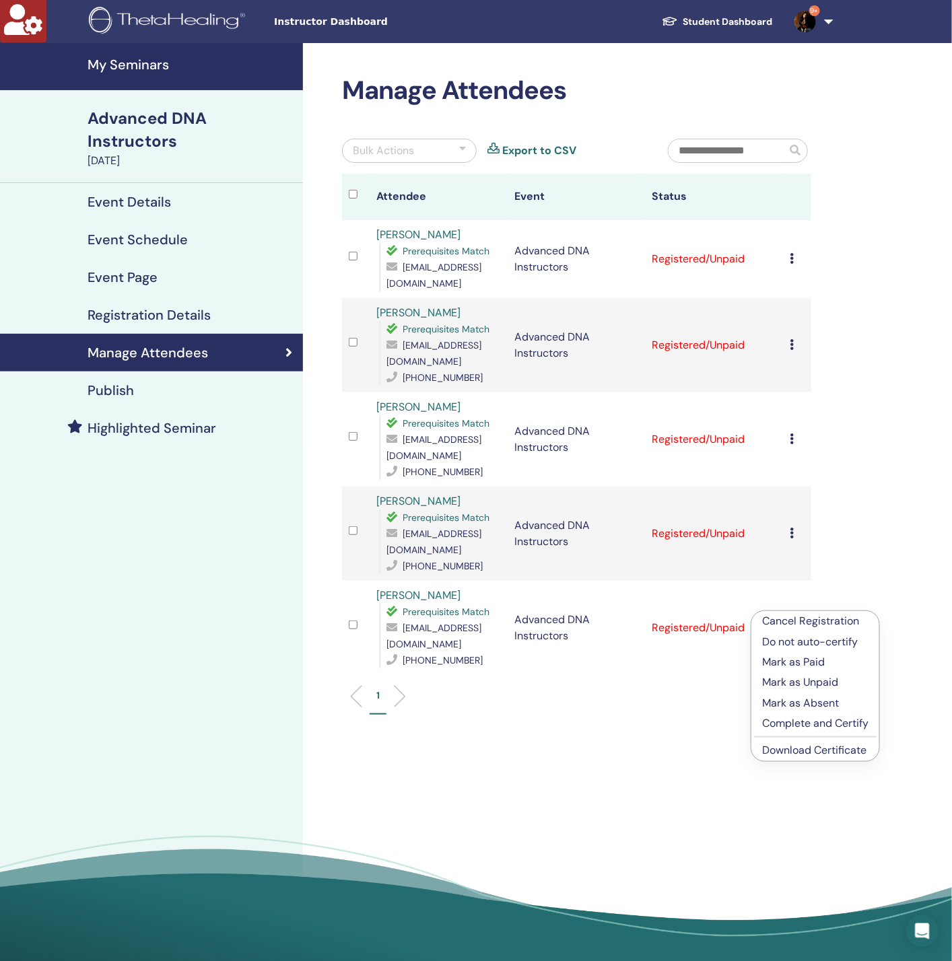
click at [800, 748] on link "Download Certificate" at bounding box center [814, 750] width 104 height 14
click at [794, 440] on icon at bounding box center [792, 439] width 4 height 11
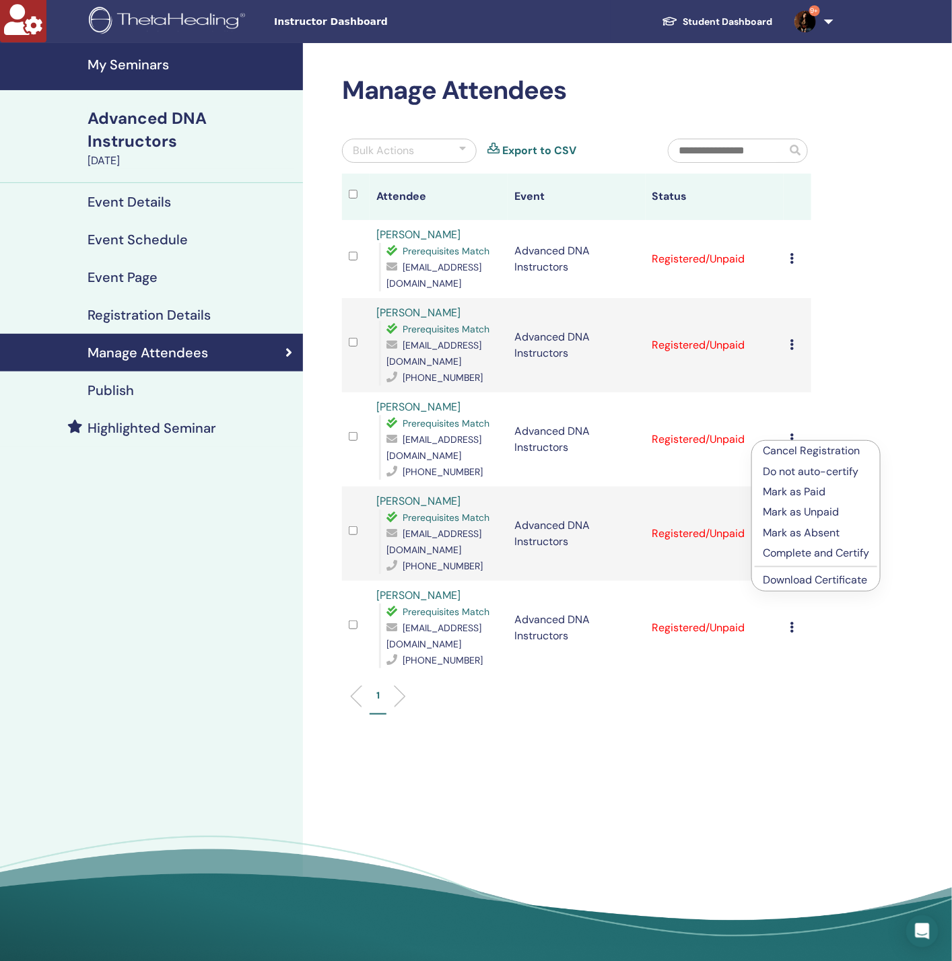
click at [814, 578] on link "Download Certificate" at bounding box center [815, 580] width 104 height 14
